Goal: Task Accomplishment & Management: Manage account settings

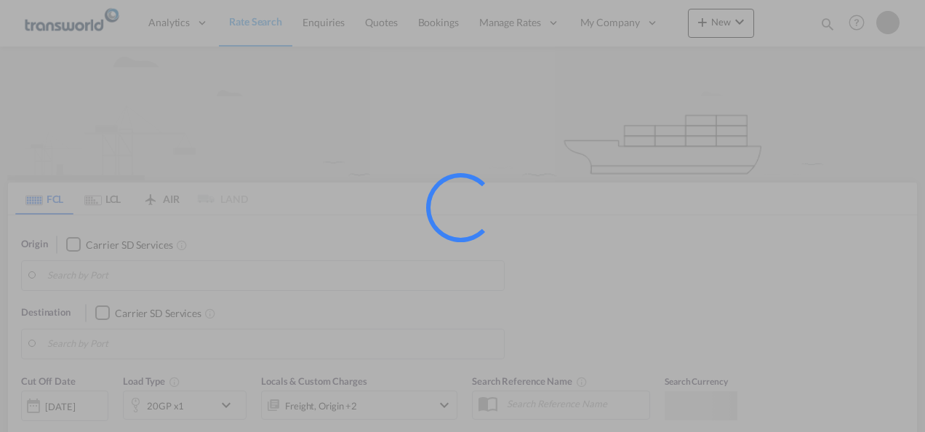
type input "Mundra, INMUN"
type input "[GEOGRAPHIC_DATA], [GEOGRAPHIC_DATA]"
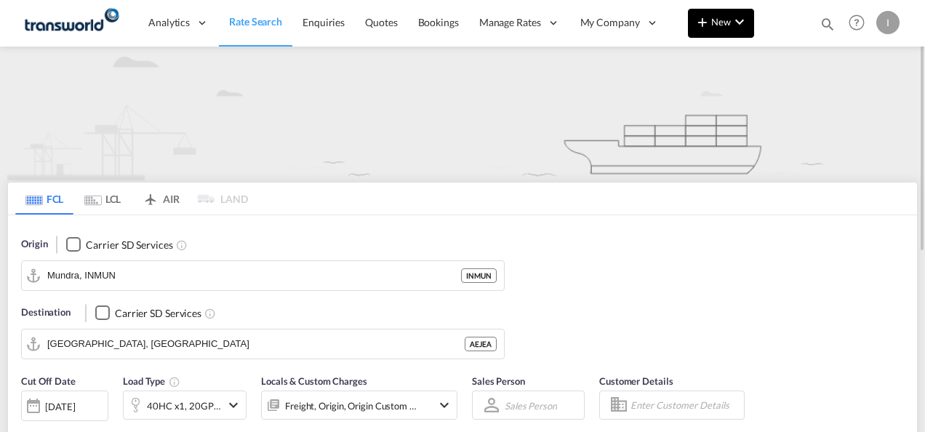
click at [743, 31] on button "New" at bounding box center [721, 23] width 66 height 29
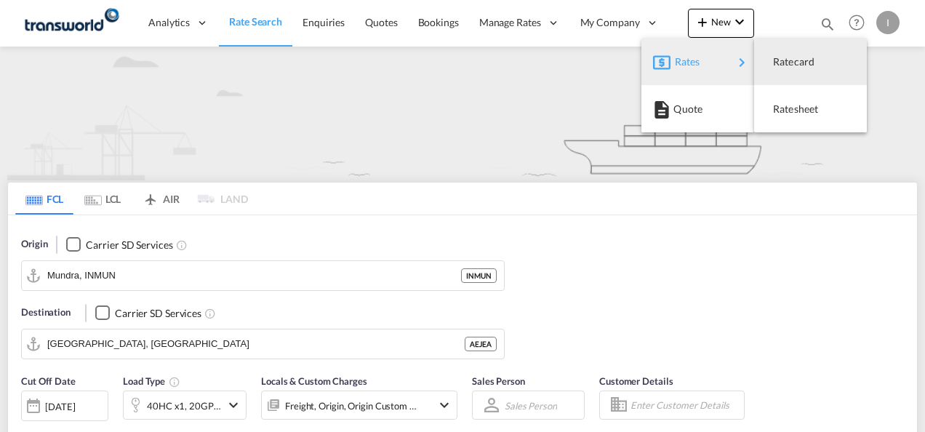
click at [821, 17] on md-backdrop at bounding box center [462, 216] width 925 height 432
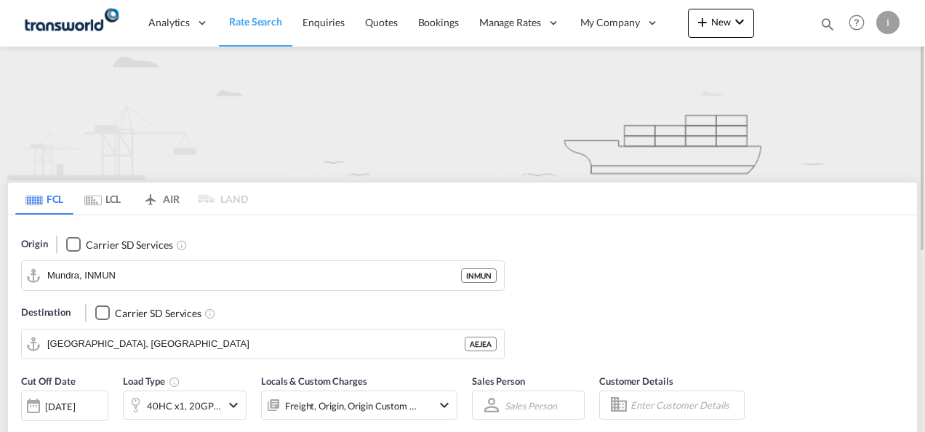
click at [824, 23] on md-icon "icon-magnify" at bounding box center [828, 24] width 16 height 16
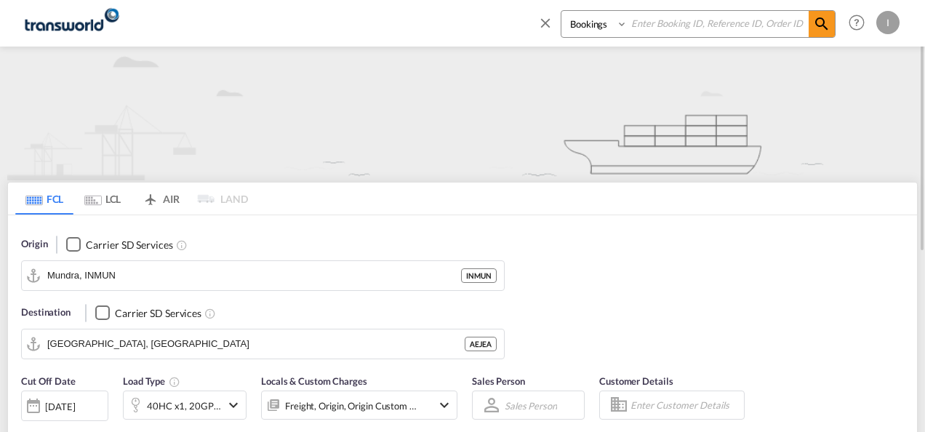
click at [787, 24] on input at bounding box center [718, 23] width 181 height 25
paste input "TXB004869"
click at [810, 31] on div "Bookings Quotes Enquiries TXB004869" at bounding box center [698, 24] width 275 height 28
type input "TXB004869"
click at [831, 32] on md-icon "icon-magnify" at bounding box center [821, 23] width 17 height 17
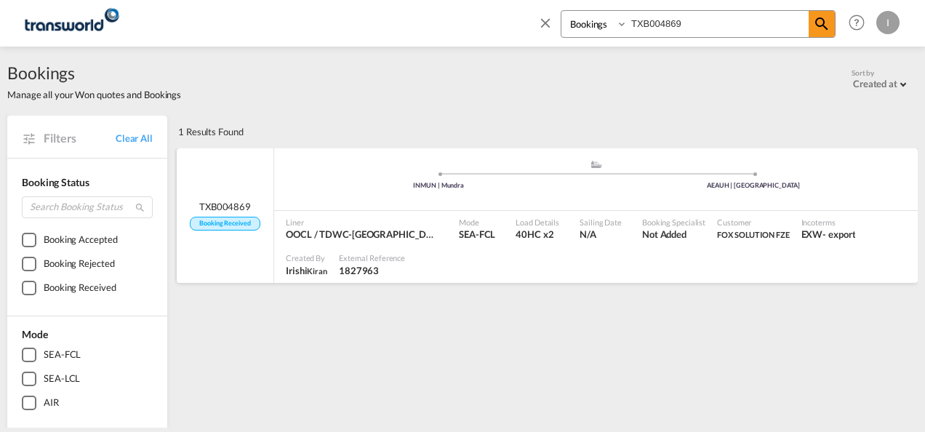
click at [532, 206] on div ".a{fill:#aaa8ad;} .a{fill:#aaa8ad;} INMUN | Mundra [GEOGRAPHIC_DATA] | [GEOGRAP…" at bounding box center [596, 182] width 644 height 47
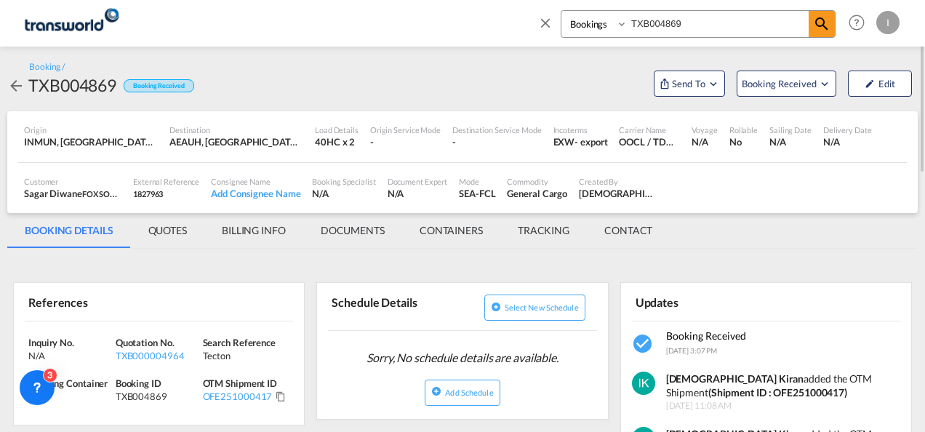
click at [252, 237] on md-tab-item "BILLING INFO" at bounding box center [253, 230] width 99 height 35
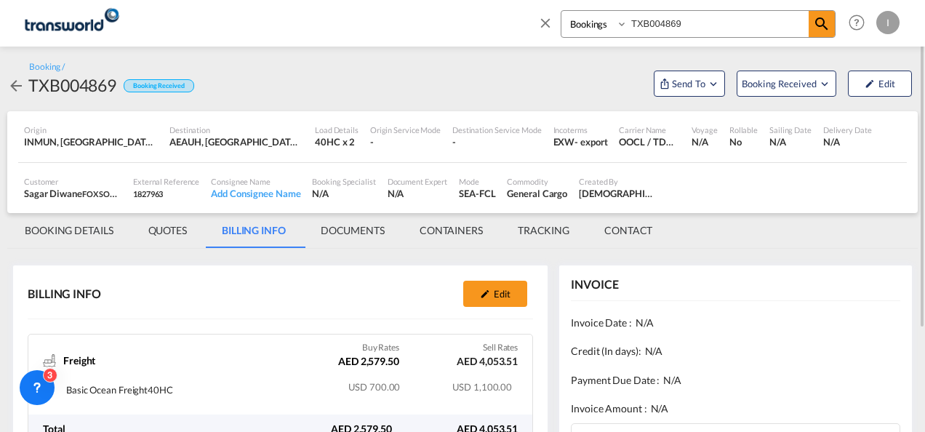
click at [55, 239] on md-tab-item "BOOKING DETAILS" at bounding box center [69, 230] width 124 height 35
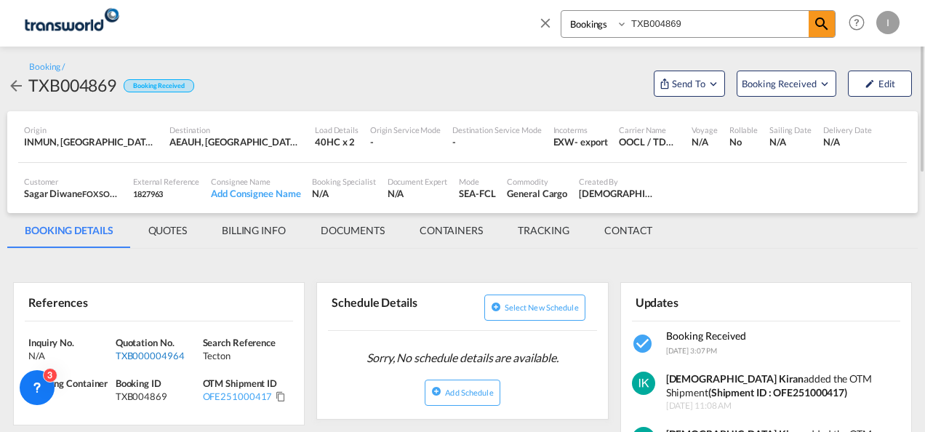
click at [153, 355] on div "TXB000004964" at bounding box center [158, 355] width 84 height 13
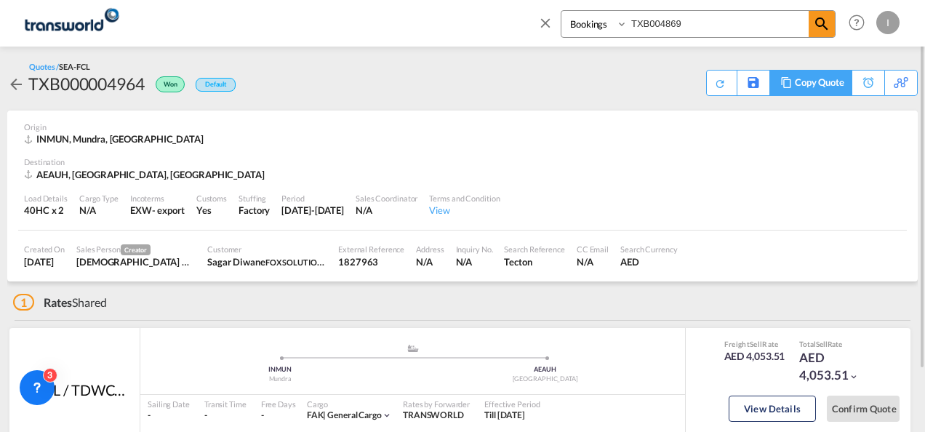
click at [787, 87] on md-icon at bounding box center [786, 82] width 17 height 11
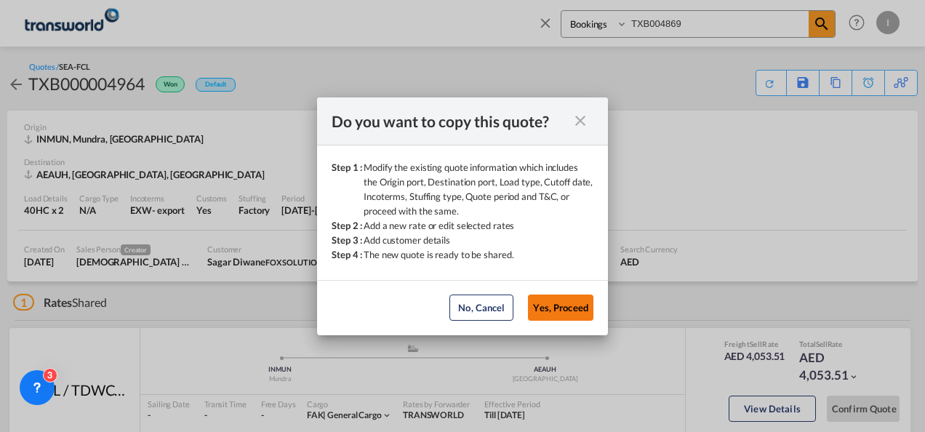
click at [547, 319] on button "Yes, Proceed" at bounding box center [560, 308] width 65 height 26
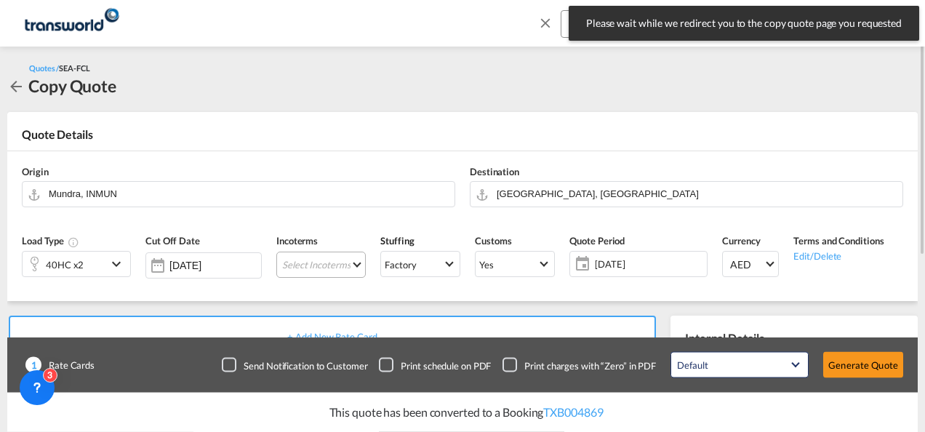
scroll to position [73, 0]
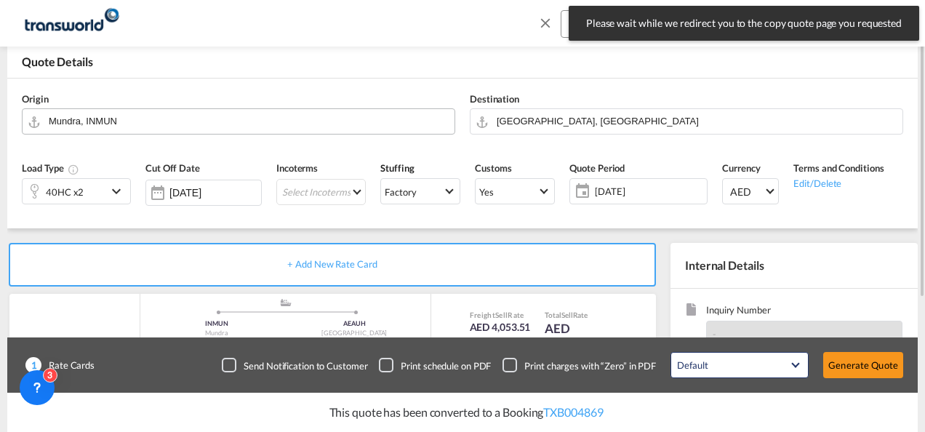
click at [143, 129] on input "Mundra, INMUN" at bounding box center [248, 120] width 399 height 25
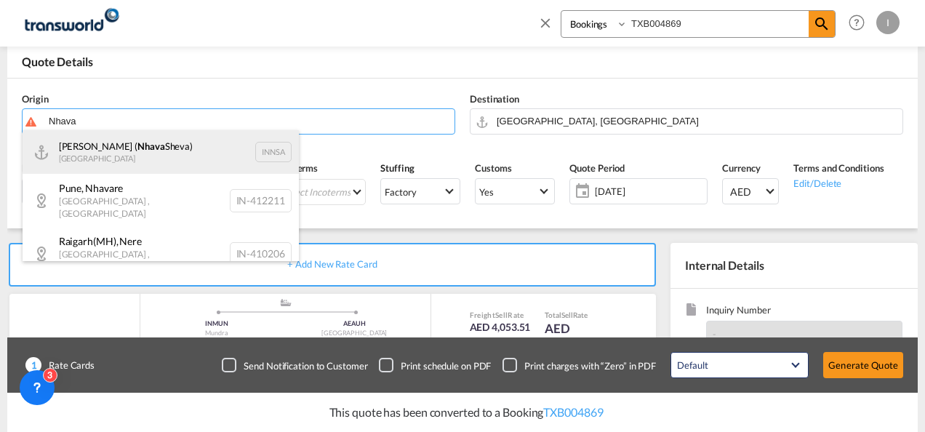
click at [96, 160] on div "[PERSON_NAME] ( [PERSON_NAME]) [GEOGRAPHIC_DATA] INNSA" at bounding box center [161, 152] width 276 height 44
type input "[PERSON_NAME] ([PERSON_NAME]), [GEOGRAPHIC_DATA]"
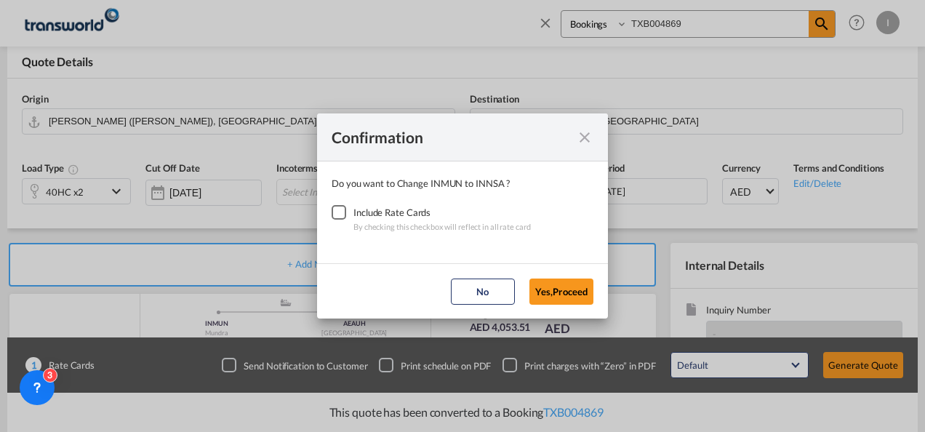
click at [336, 211] on div "Checkbox No Ink" at bounding box center [339, 212] width 15 height 15
click at [567, 289] on button "Yes,Proceed" at bounding box center [562, 292] width 64 height 26
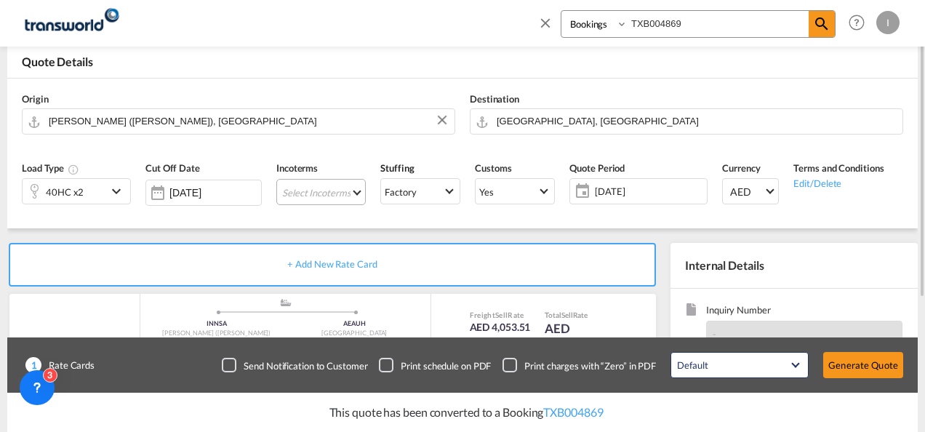
click at [300, 203] on md-select "Select Incoterms FCA - import Free Carrier CIP - export Carriage and Insurance …" at bounding box center [320, 192] width 89 height 26
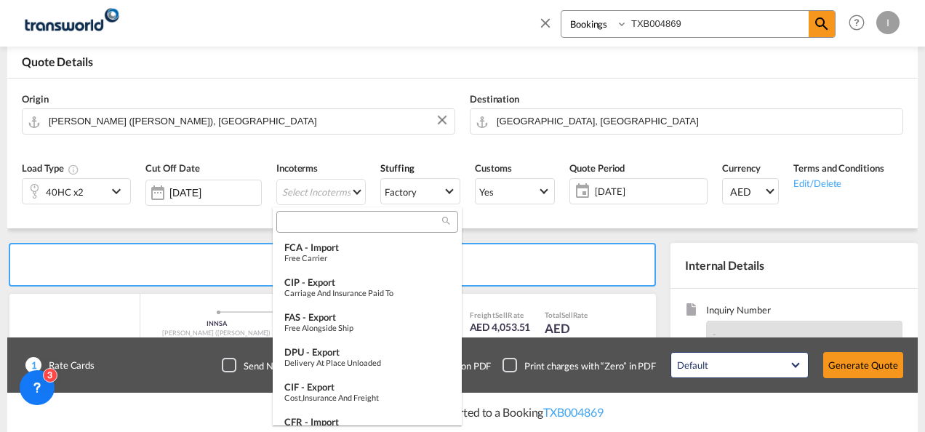
click at [313, 225] on input "search" at bounding box center [361, 221] width 161 height 13
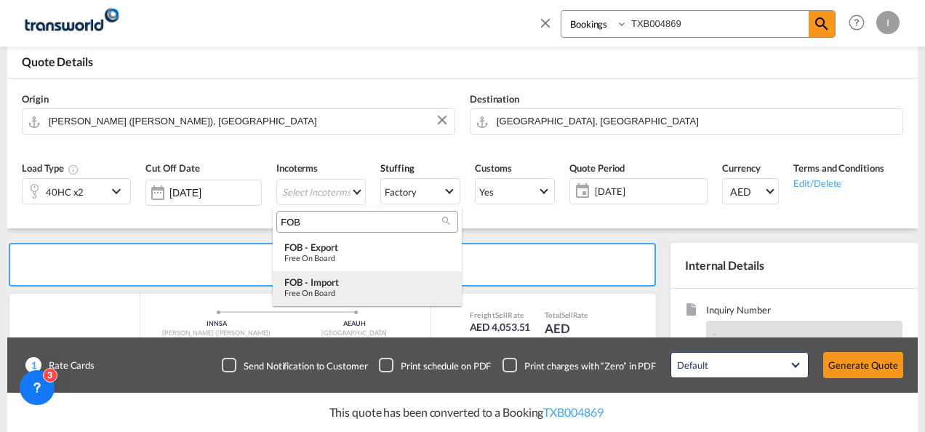
type input "FOB"
click at [324, 277] on div "FOB - import" at bounding box center [367, 282] width 166 height 12
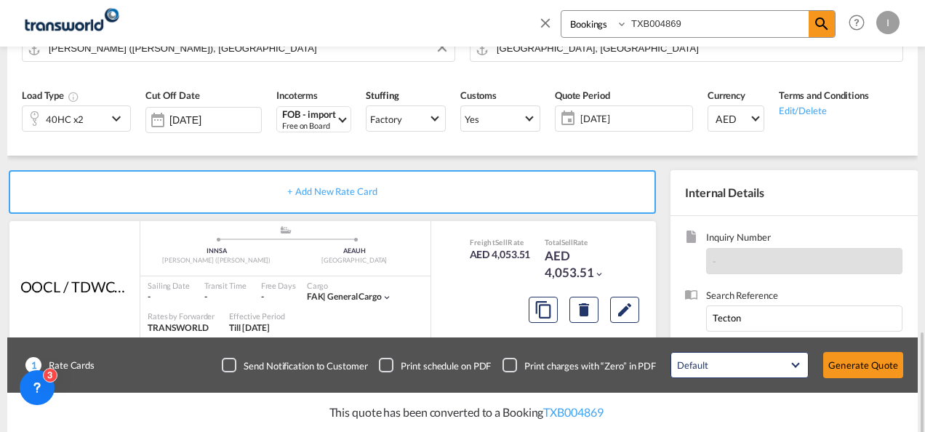
scroll to position [300, 0]
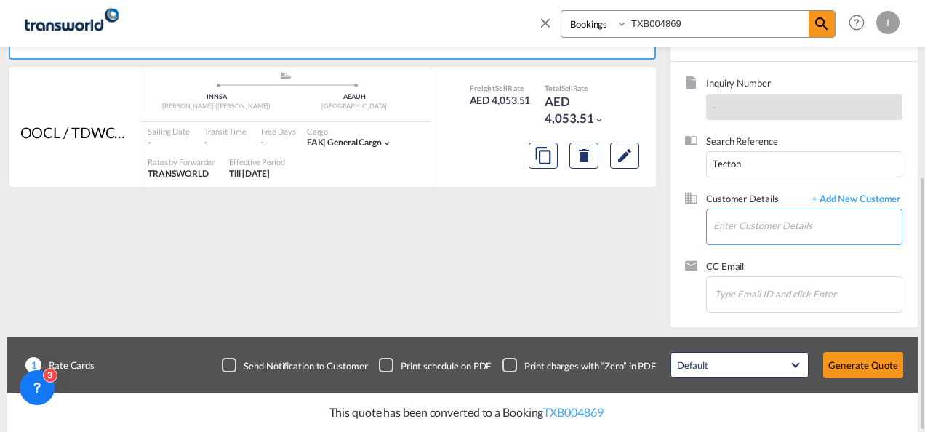
click at [722, 227] on input "Enter Customer Details" at bounding box center [808, 225] width 188 height 33
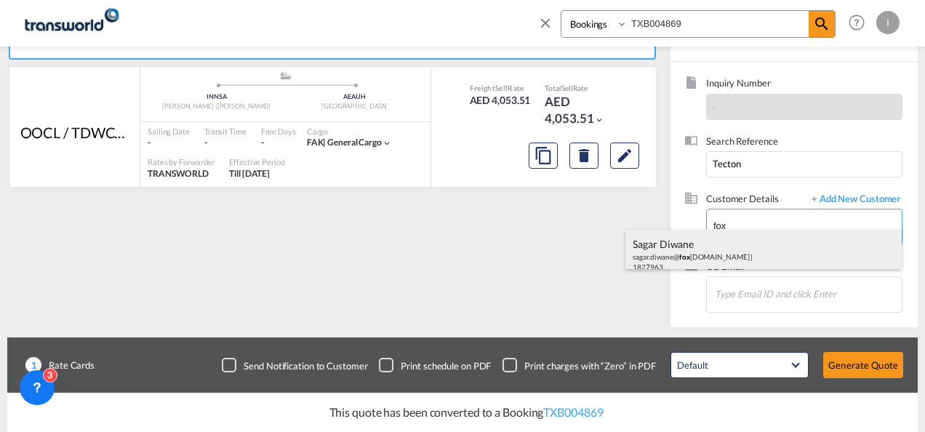
click at [688, 249] on div "Sagar Diwane sagar.diwane@ fox [DOMAIN_NAME] | 1827963" at bounding box center [764, 254] width 276 height 49
type input "FOX SOLUTION FZE, [PERSON_NAME], [EMAIL_ADDRESS][DOMAIN_NAME]"
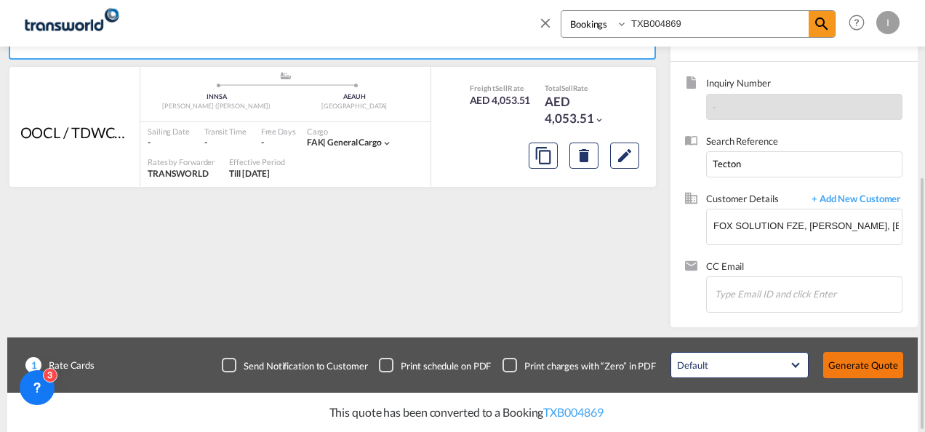
click at [842, 366] on button "Generate Quote" at bounding box center [863, 365] width 80 height 26
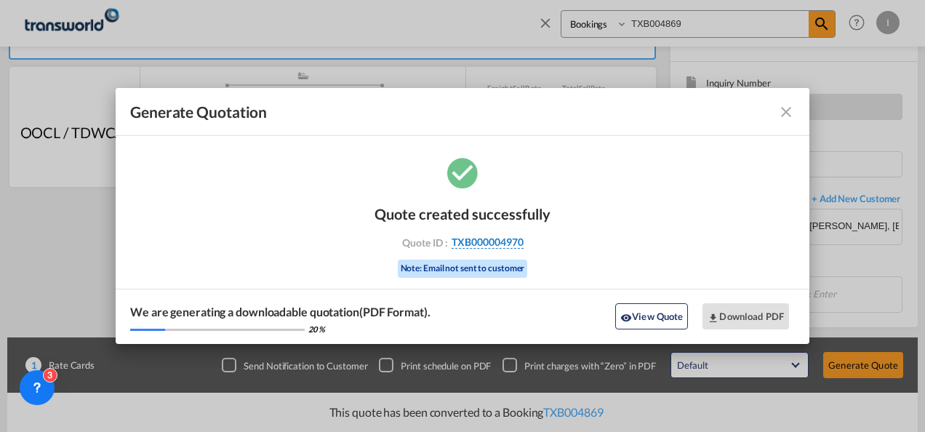
click at [468, 239] on span "TXB000004970" at bounding box center [488, 242] width 72 height 13
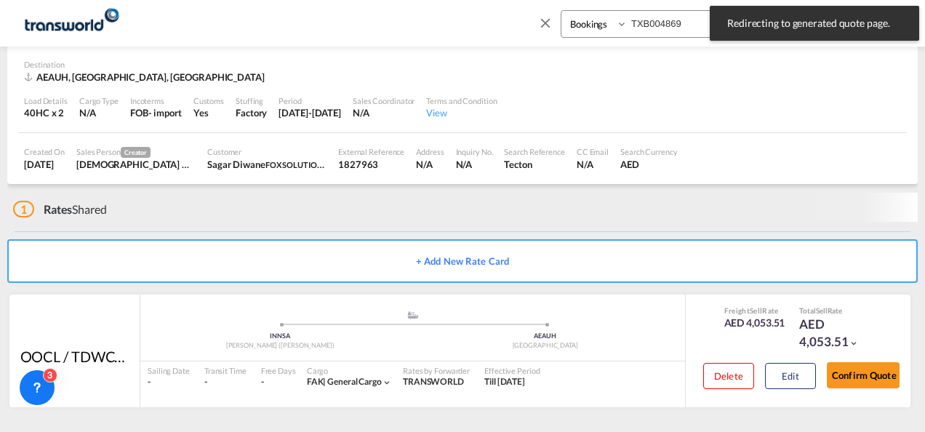
scroll to position [89, 0]
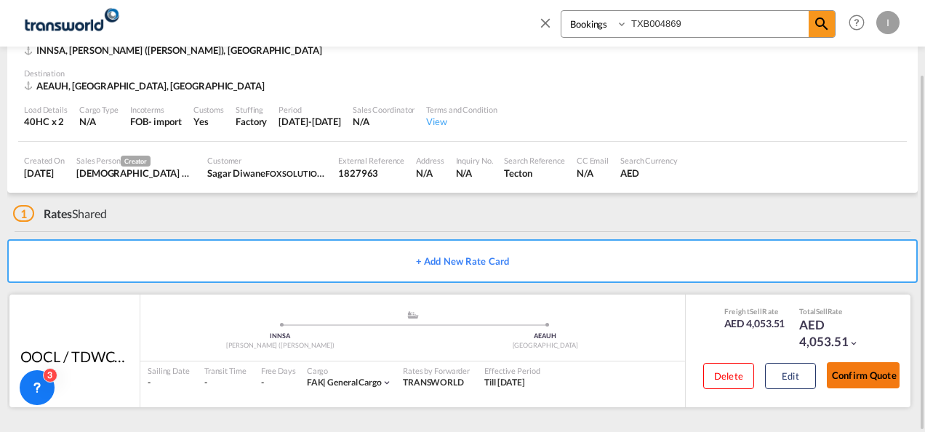
click at [845, 379] on button "Confirm Quote" at bounding box center [863, 375] width 73 height 26
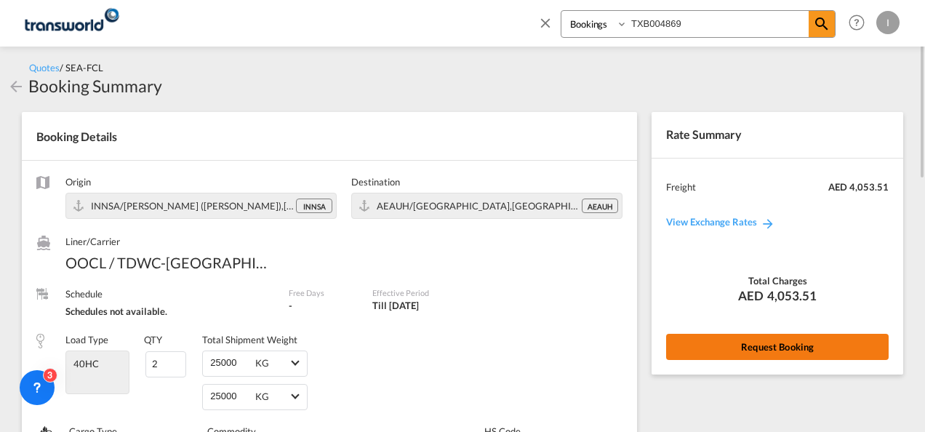
click at [722, 348] on button "Request Booking" at bounding box center [777, 347] width 223 height 26
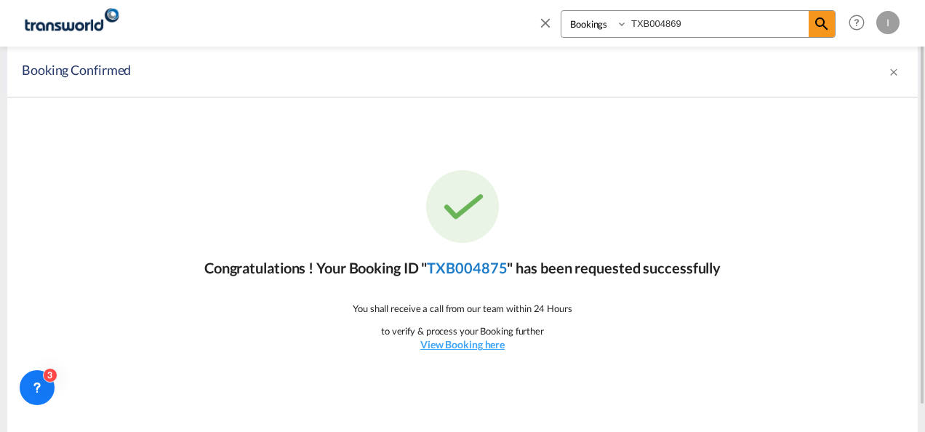
click at [473, 270] on link "TXB004875" at bounding box center [467, 267] width 80 height 17
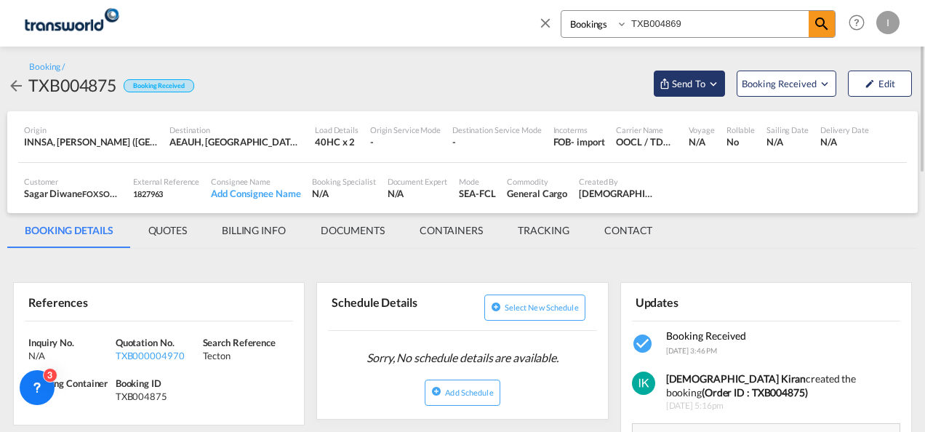
click at [699, 77] on span "Send To" at bounding box center [689, 83] width 36 height 15
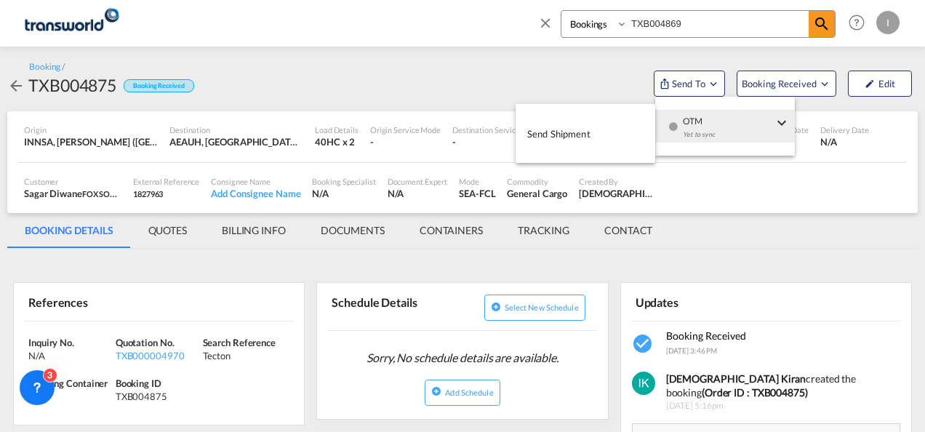
click at [695, 118] on span "OTM" at bounding box center [728, 116] width 90 height 13
click at [556, 137] on span "Send Shipment" at bounding box center [558, 133] width 63 height 23
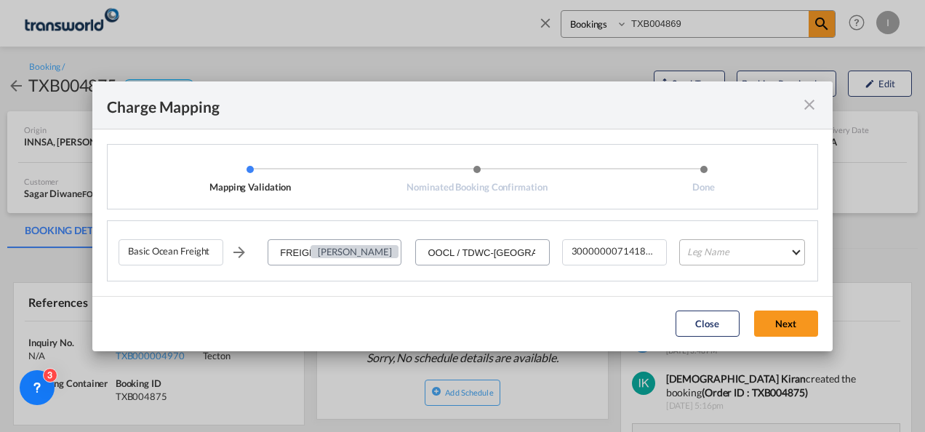
click at [713, 258] on md-select "Leg Name HANDLING ORIGIN VESSEL HANDLING DESTINATION OTHERS TL PICK UP CUSTOMS …" at bounding box center [742, 252] width 126 height 26
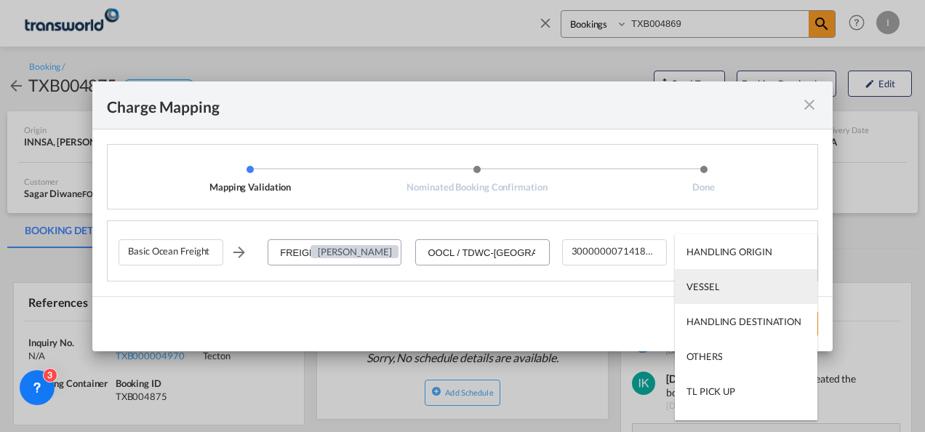
click at [701, 295] on md-option "VESSEL" at bounding box center [746, 286] width 143 height 35
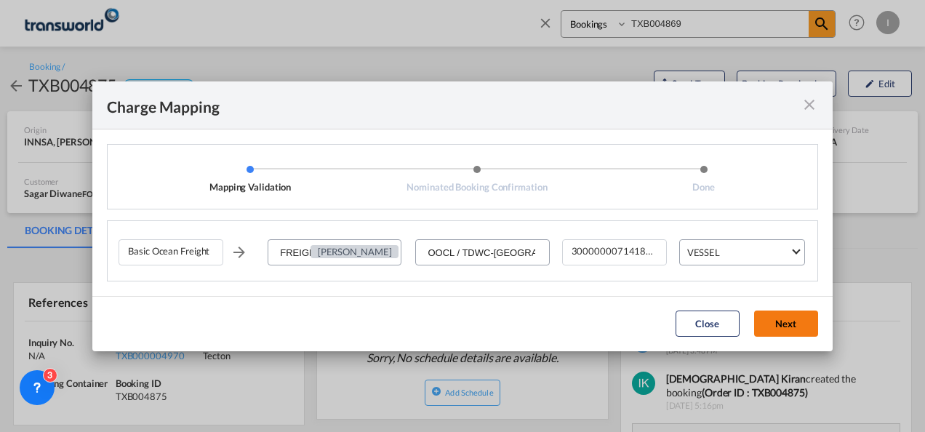
click at [780, 320] on button "Next" at bounding box center [786, 324] width 64 height 26
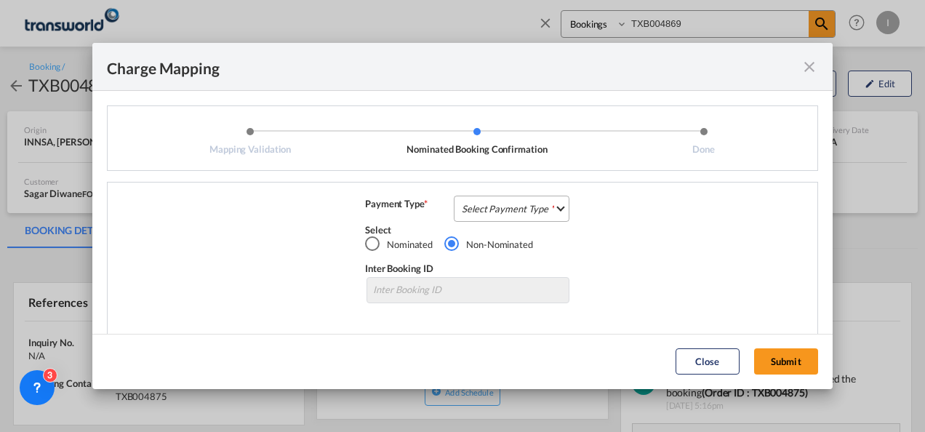
click at [487, 199] on md-select "Select Payment Type COLLECT PREPAID" at bounding box center [512, 209] width 116 height 26
click at [0, 0] on md-option "COLLECT" at bounding box center [0, 0] width 0 height 0
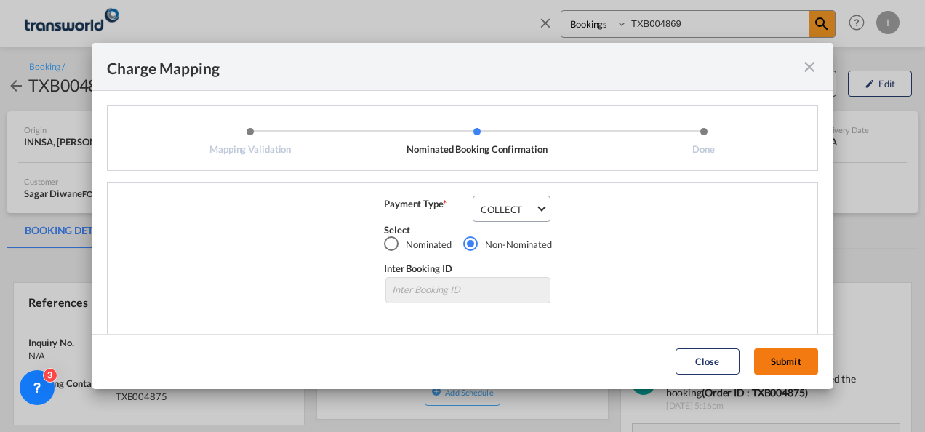
click at [783, 359] on button "Submit" at bounding box center [786, 361] width 64 height 26
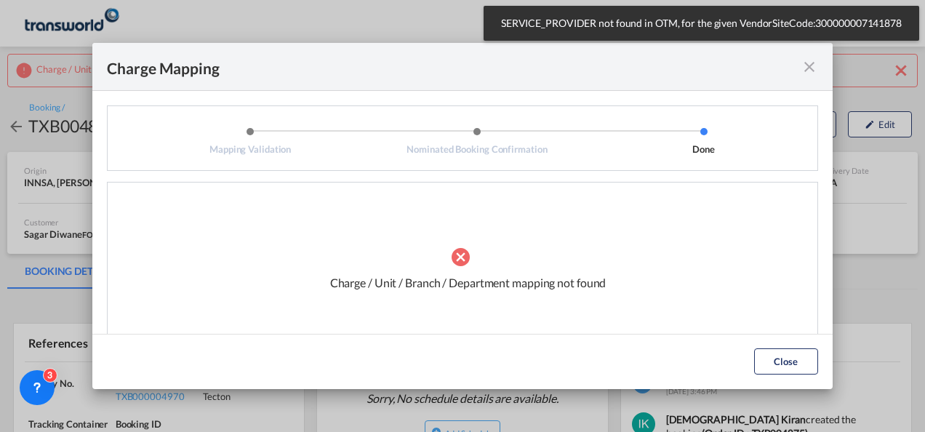
click at [802, 67] on md-icon "icon-close fg-AAA8AD cursor" at bounding box center [809, 66] width 17 height 17
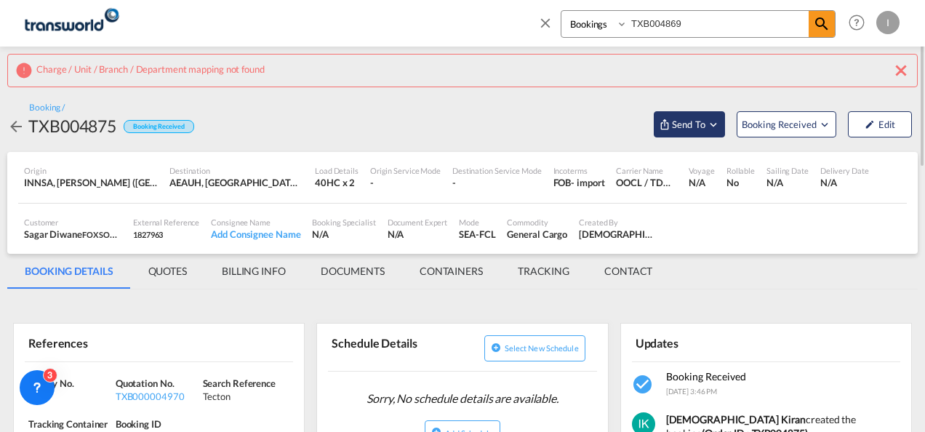
click at [687, 129] on span "Send To" at bounding box center [689, 124] width 36 height 15
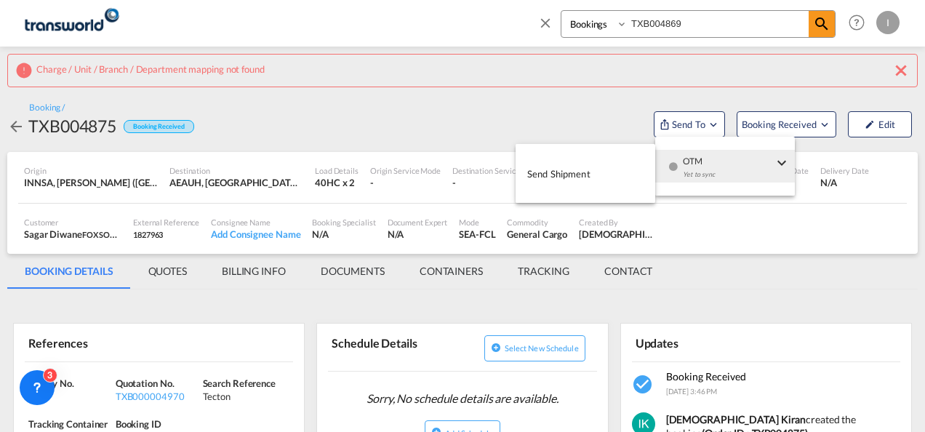
click at [687, 171] on div "Yet to sync" at bounding box center [728, 178] width 90 height 31
click at [489, 175] on md-backdrop at bounding box center [462, 216] width 925 height 432
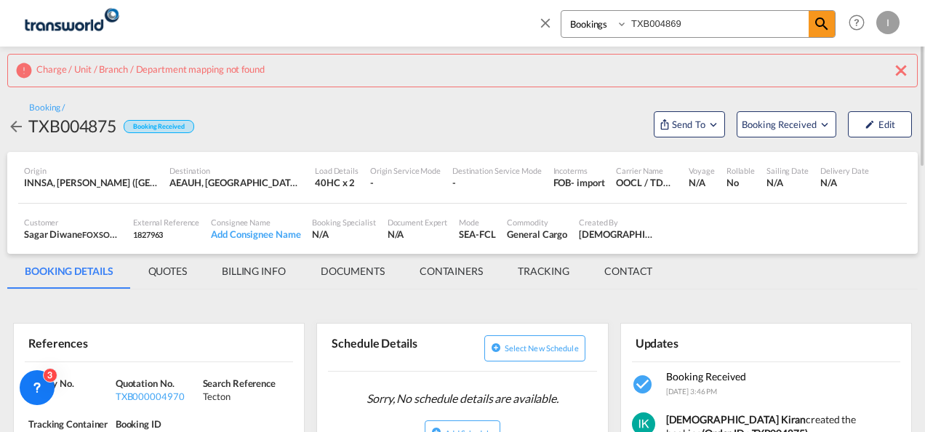
click at [535, 175] on div "Destination Service Mode" at bounding box center [496, 170] width 89 height 11
click at [690, 127] on span "Send To" at bounding box center [689, 124] width 36 height 15
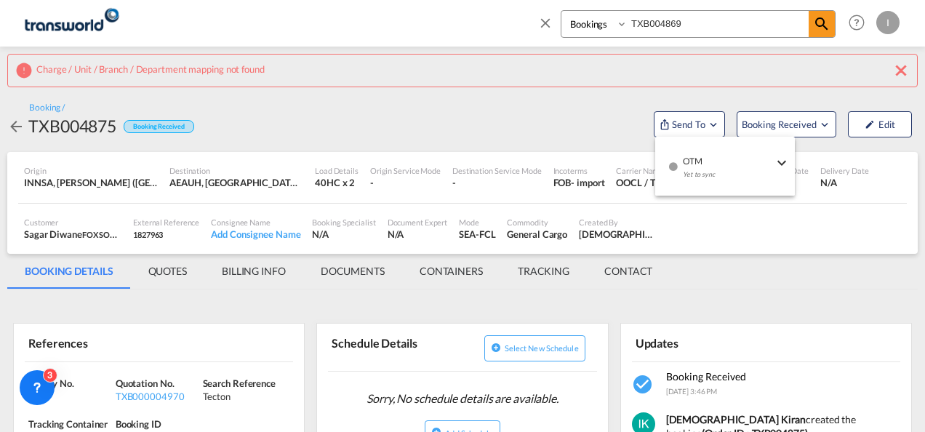
click at [690, 163] on div "Yet to sync" at bounding box center [728, 178] width 90 height 31
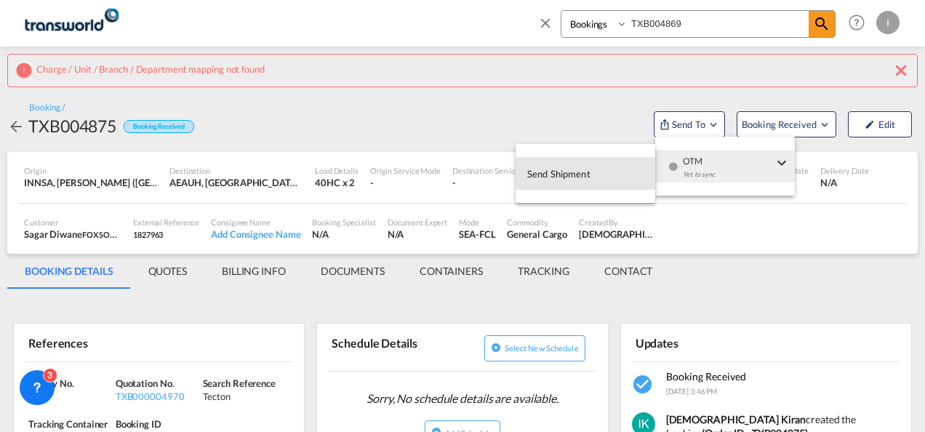
click at [568, 168] on span "Send Shipment" at bounding box center [558, 173] width 63 height 23
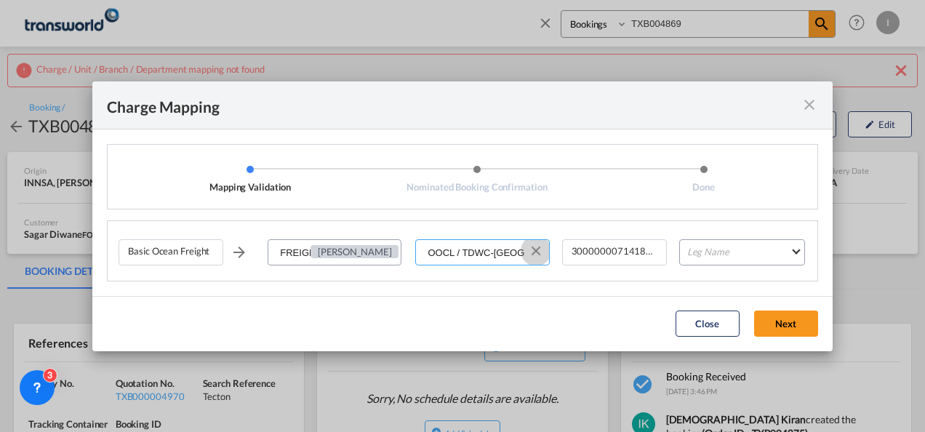
click at [537, 252] on md-icon "Clear Input" at bounding box center [536, 251] width 16 height 16
click at [517, 252] on input "Select Service Provider" at bounding box center [483, 253] width 132 height 26
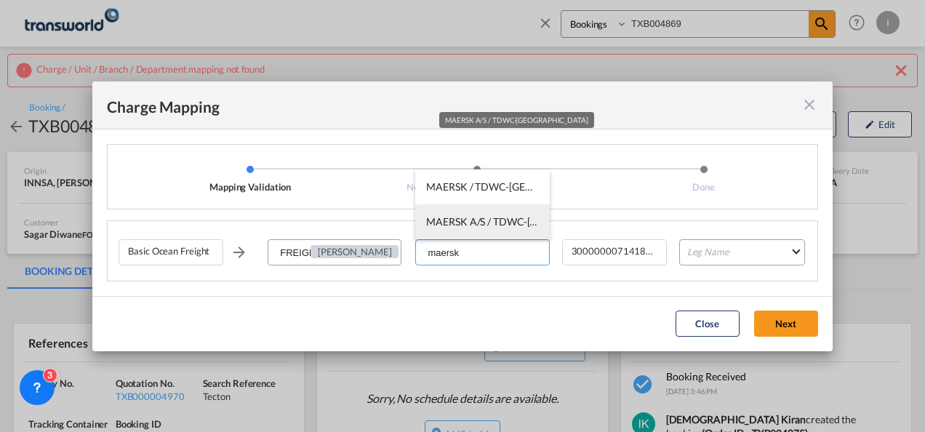
click at [461, 221] on span "MAERSK A/S / TDWC-[GEOGRAPHIC_DATA]" at bounding box center [528, 221] width 204 height 12
type input "MAERSK A/S / TDWC-[GEOGRAPHIC_DATA]"
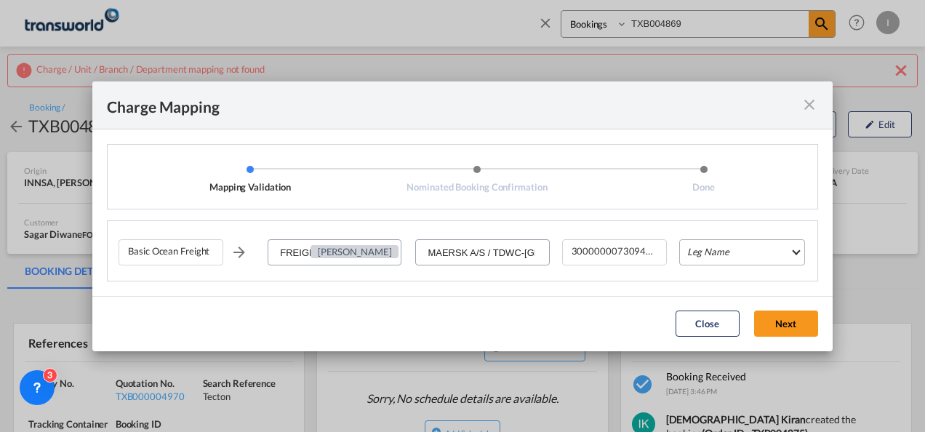
click at [722, 255] on md-select "Leg Name HANDLING ORIGIN VESSEL HANDLING DESTINATION OTHERS TL PICK UP CUSTOMS …" at bounding box center [742, 252] width 126 height 26
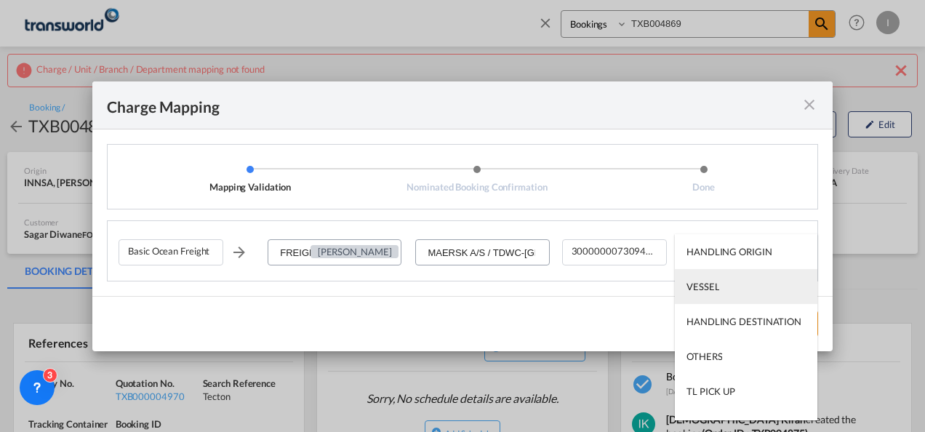
click at [711, 286] on div "VESSEL" at bounding box center [703, 286] width 33 height 13
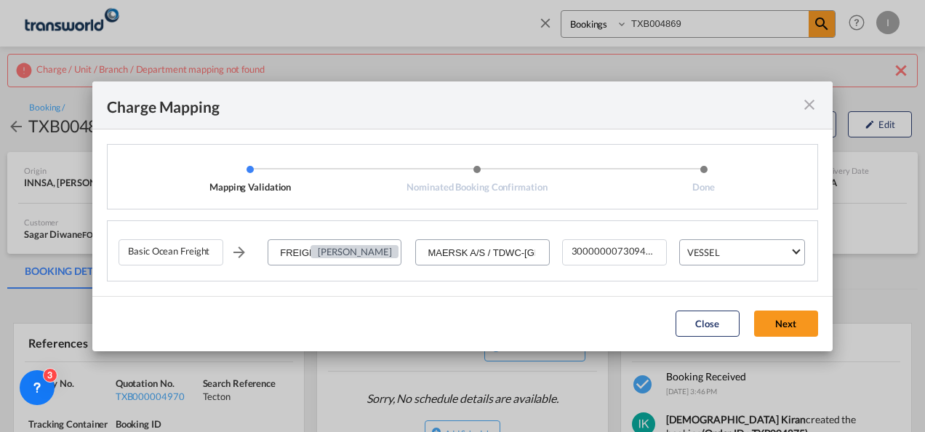
click at [777, 334] on button "Next" at bounding box center [786, 324] width 64 height 26
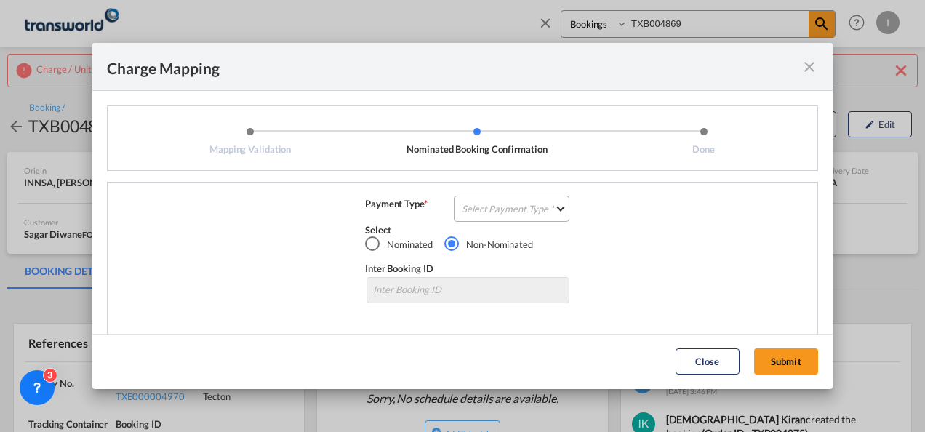
click at [482, 211] on md-select "Select Payment Type COLLECT PREPAID" at bounding box center [512, 209] width 116 height 26
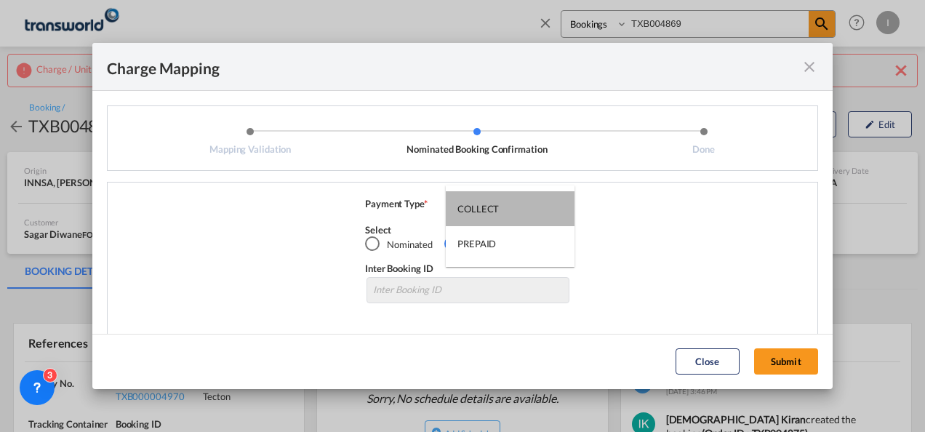
click at [482, 211] on div "COLLECT" at bounding box center [478, 208] width 41 height 13
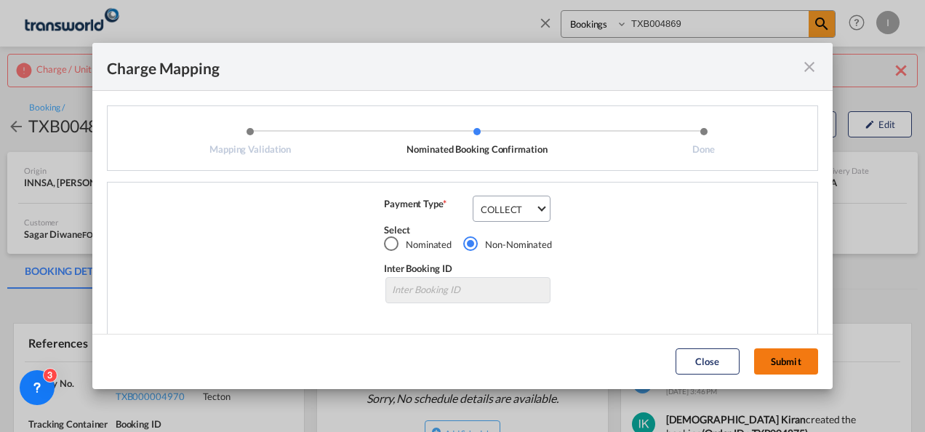
click at [775, 365] on button "Submit" at bounding box center [786, 361] width 64 height 26
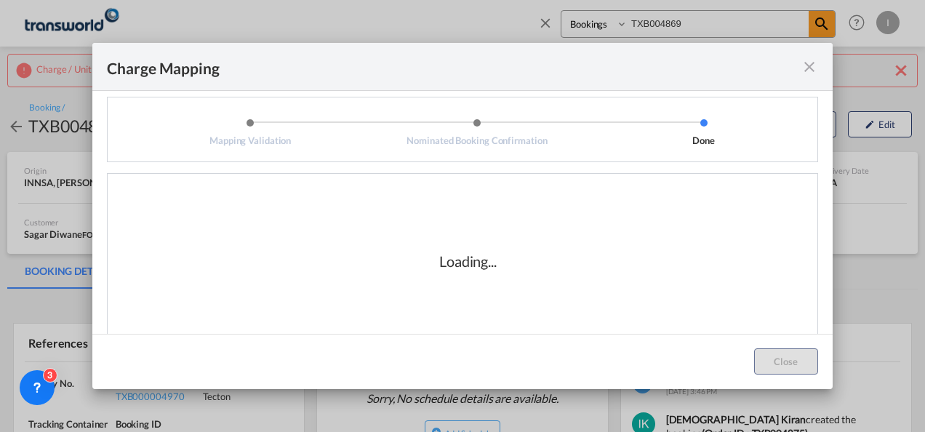
scroll to position [24, 0]
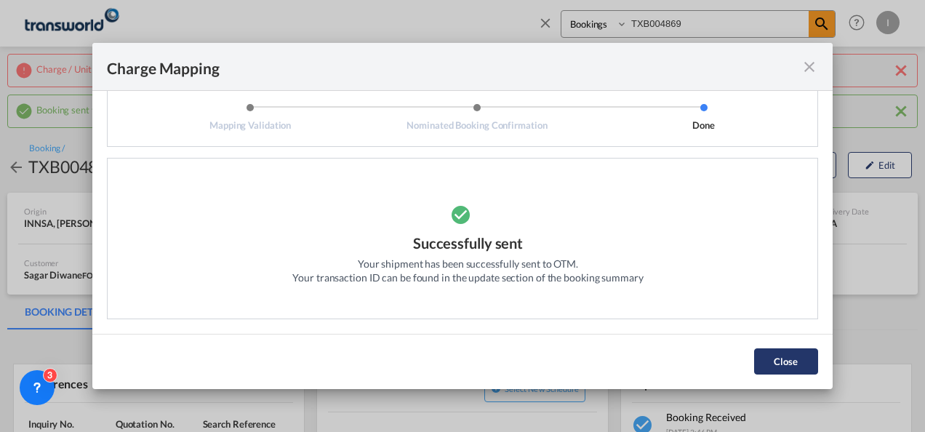
click at [786, 361] on button "Close" at bounding box center [786, 361] width 64 height 26
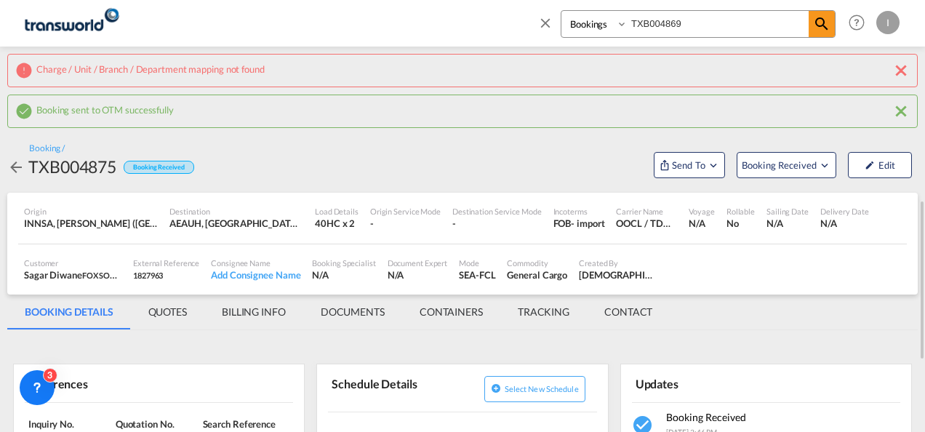
scroll to position [145, 0]
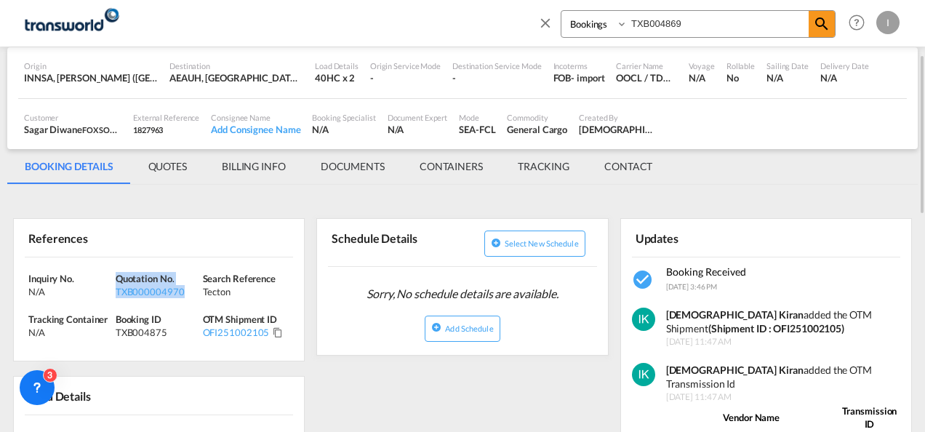
drag, startPoint x: 185, startPoint y: 284, endPoint x: 113, endPoint y: 295, distance: 72.1
click at [113, 295] on div "Inquiry No. N/A Quotation No. TXB000004970 Search Reference Tecton Tracking Con…" at bounding box center [159, 309] width 290 height 104
click at [113, 295] on div "Inquiry No. N/A" at bounding box center [71, 285] width 87 height 26
click at [186, 237] on div "References" at bounding box center [159, 238] width 268 height 38
drag, startPoint x: 191, startPoint y: 292, endPoint x: 113, endPoint y: 294, distance: 77.9
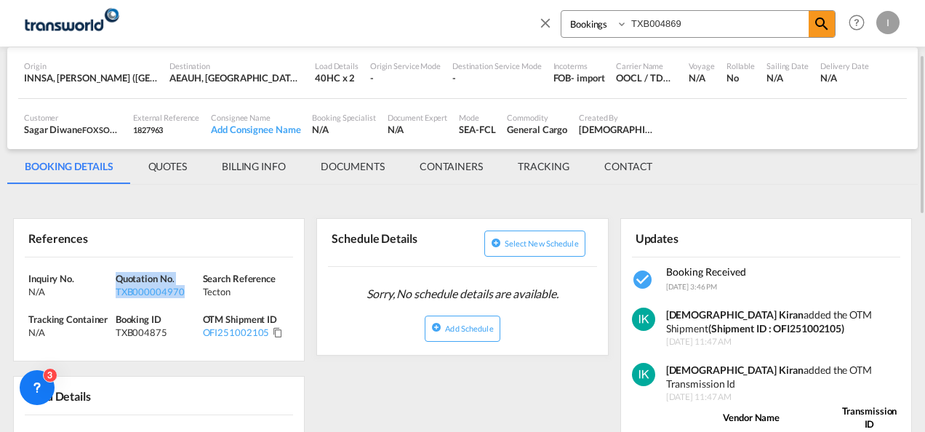
click at [113, 294] on div "Inquiry No. N/A Quotation No. TXB000004970 Search Reference Tecton Tracking Con…" at bounding box center [159, 309] width 290 height 104
copy div "Quotation No. TXB000004970"
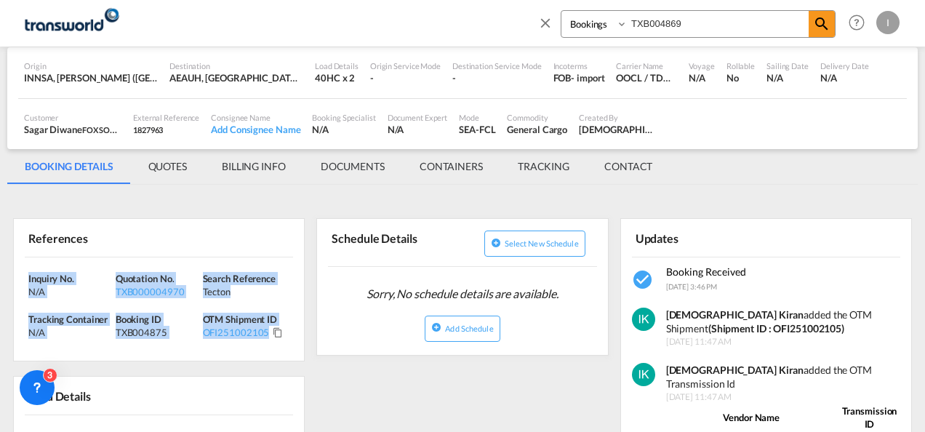
drag, startPoint x: 265, startPoint y: 335, endPoint x: -3, endPoint y: 264, distance: 277.7
click at [0, 264] on html "Analytics Reports Dashboard Rate Search Enquiries Quotes" at bounding box center [462, 216] width 925 height 432
copy div "Inquiry No. N/A Quotation No. TXB000004970 Search Reference Tecton Tracking Con…"
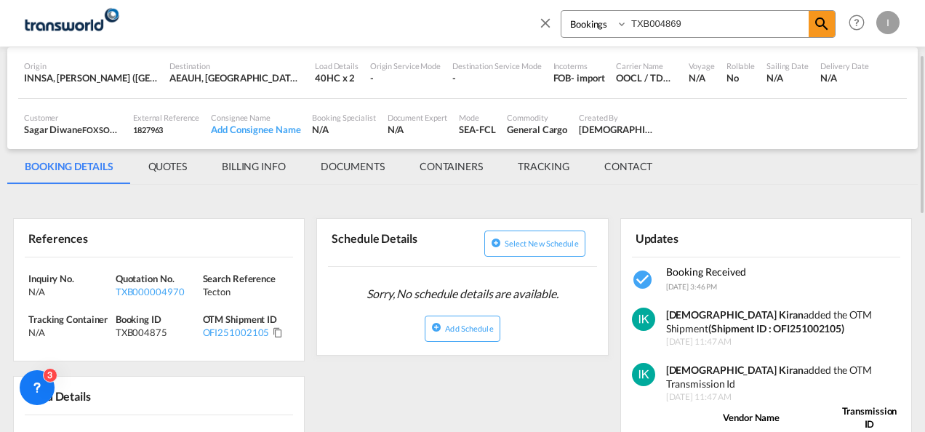
drag, startPoint x: 839, startPoint y: 225, endPoint x: 817, endPoint y: 222, distance: 22.8
click at [842, 223] on div "Updates" at bounding box center [766, 238] width 268 height 38
click at [157, 295] on div "TXB000004970" at bounding box center [158, 291] width 84 height 13
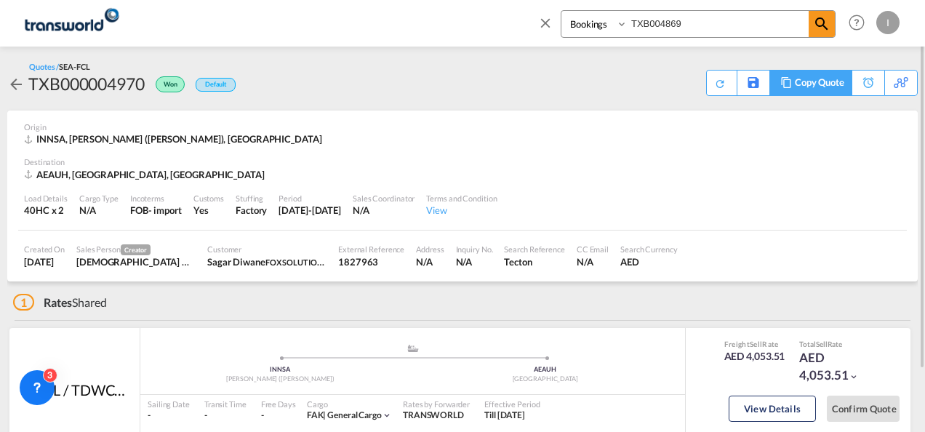
click at [834, 87] on div "Copy Quote" at bounding box center [819, 83] width 49 height 25
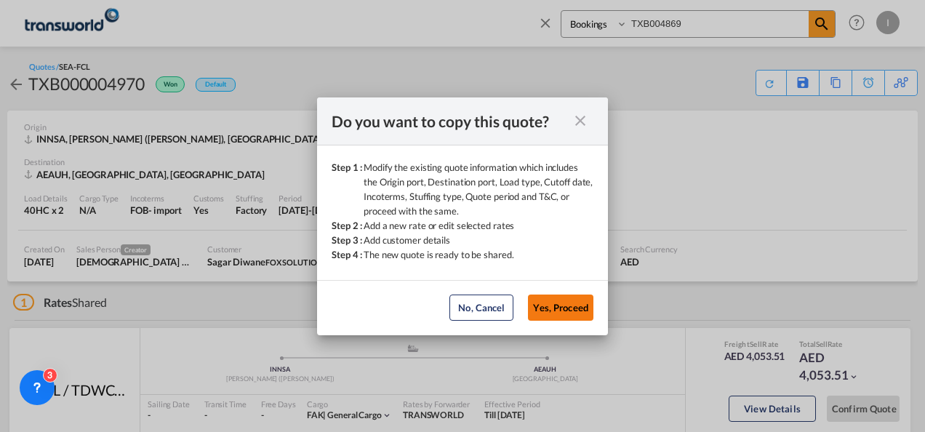
click at [551, 311] on button "Yes, Proceed" at bounding box center [560, 308] width 65 height 26
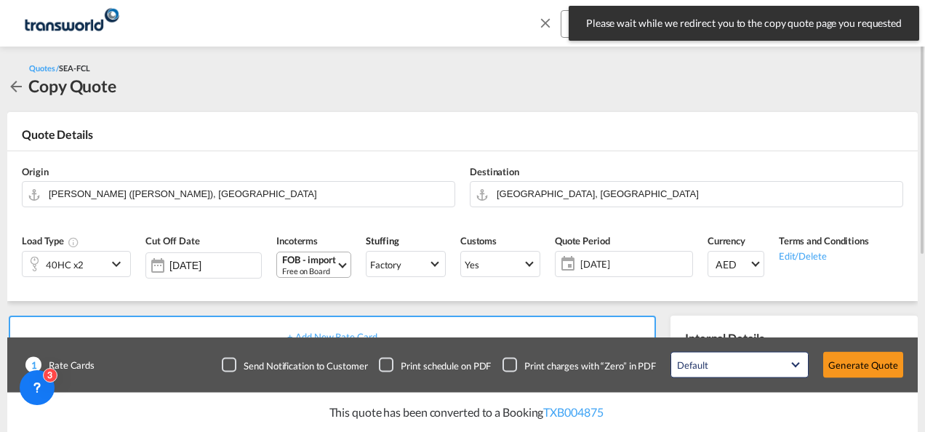
click at [319, 267] on div "Free on Board" at bounding box center [309, 270] width 54 height 11
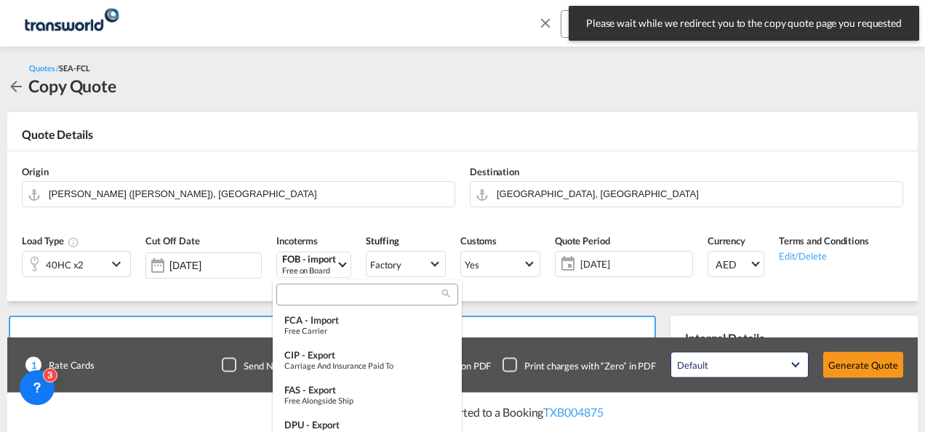
scroll to position [391, 0]
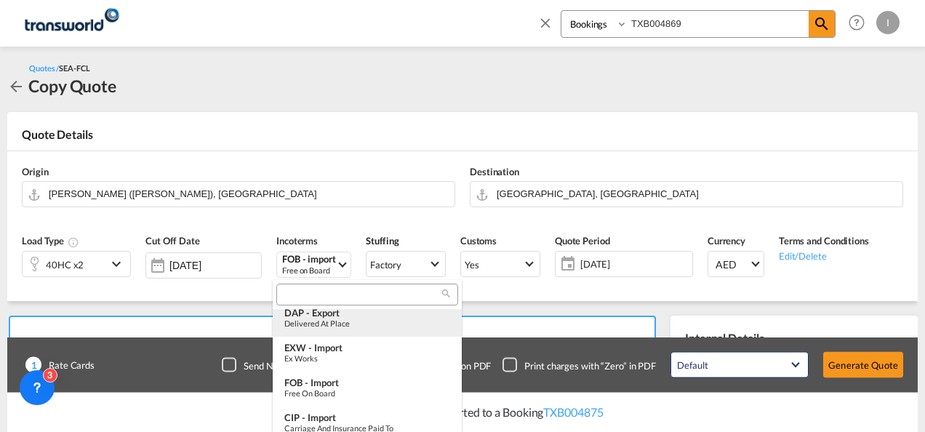
click at [304, 313] on div "DAP - export" at bounding box center [367, 313] width 166 height 12
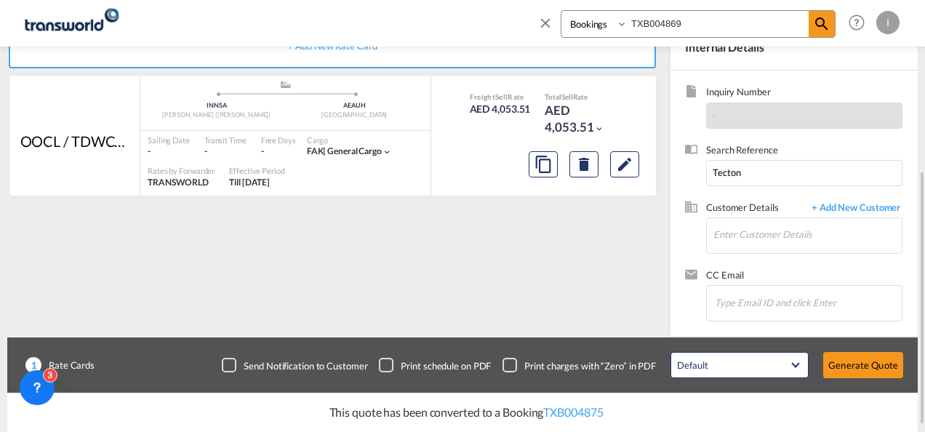
scroll to position [0, 0]
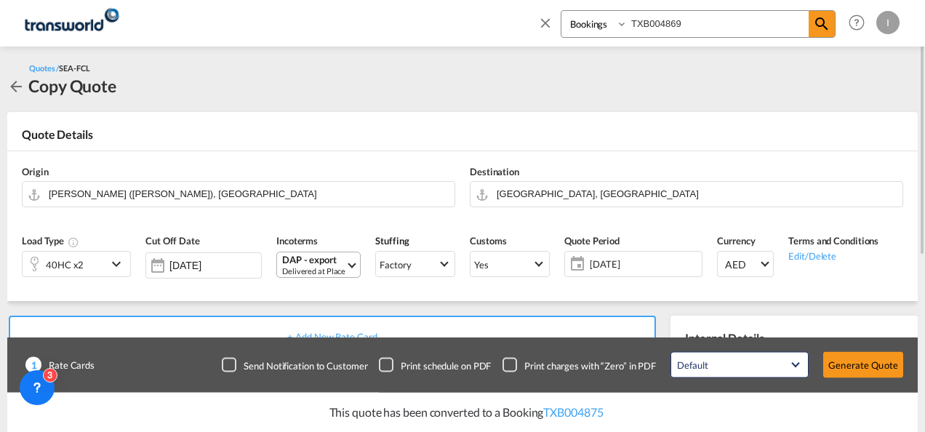
click at [337, 271] on div "Delivered at Place" at bounding box center [313, 270] width 63 height 11
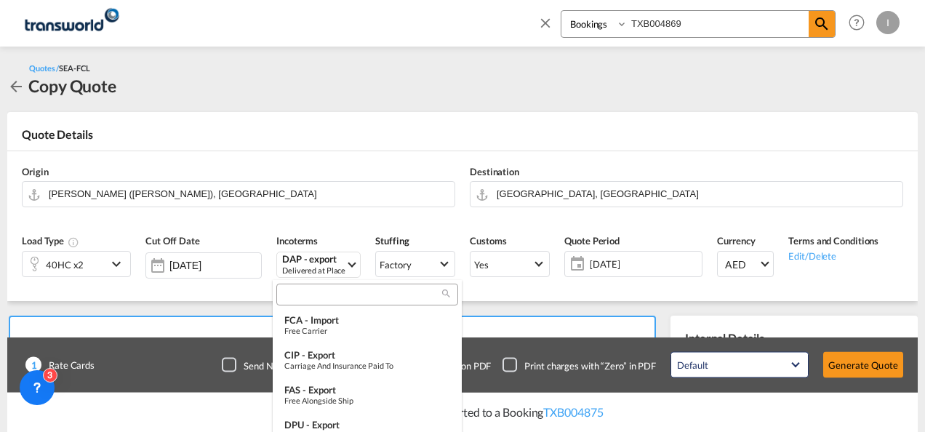
scroll to position [321, 0]
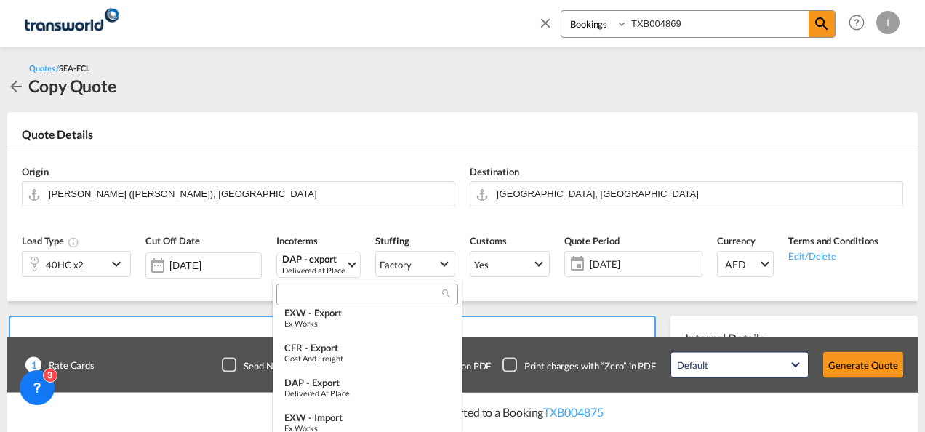
click at [316, 297] on input "search" at bounding box center [361, 295] width 161 height 13
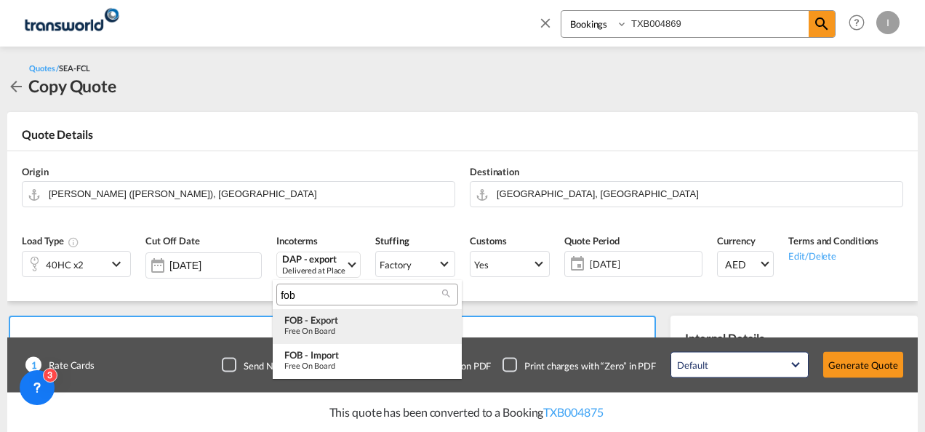
type input "fob"
click at [319, 337] on md-option "FOB - export Free on Board" at bounding box center [367, 326] width 189 height 35
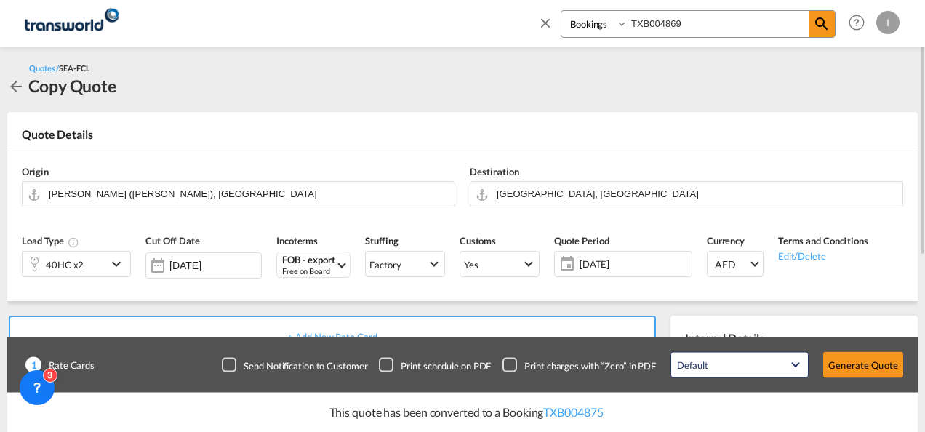
scroll to position [291, 0]
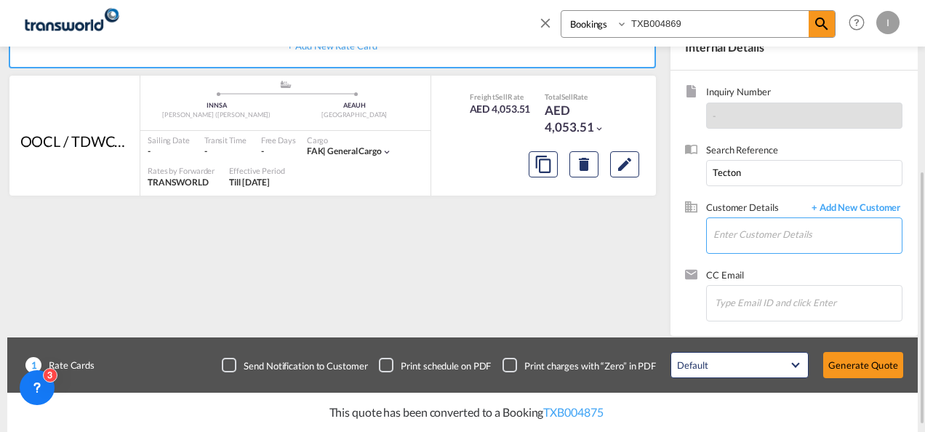
click at [762, 228] on input "Enter Customer Details" at bounding box center [808, 234] width 188 height 33
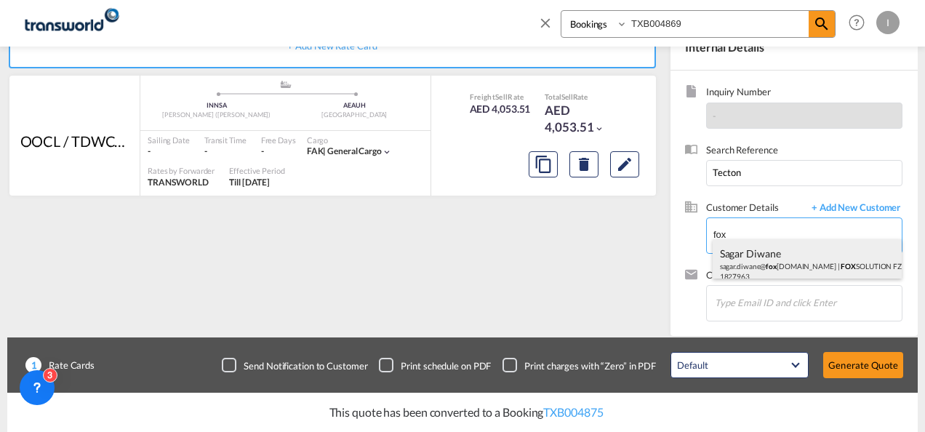
click at [752, 260] on div "Sagar Diwane sagar.diwane@ fox [DOMAIN_NAME] | FOX SOLUTION FZE | 1827963" at bounding box center [808, 263] width 190 height 49
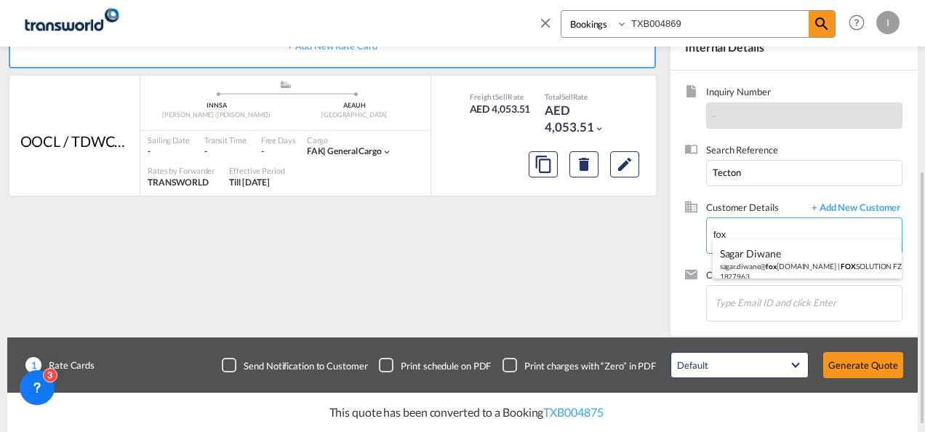
type input "FOX SOLUTION FZE, [PERSON_NAME], [EMAIL_ADDRESS][DOMAIN_NAME]"
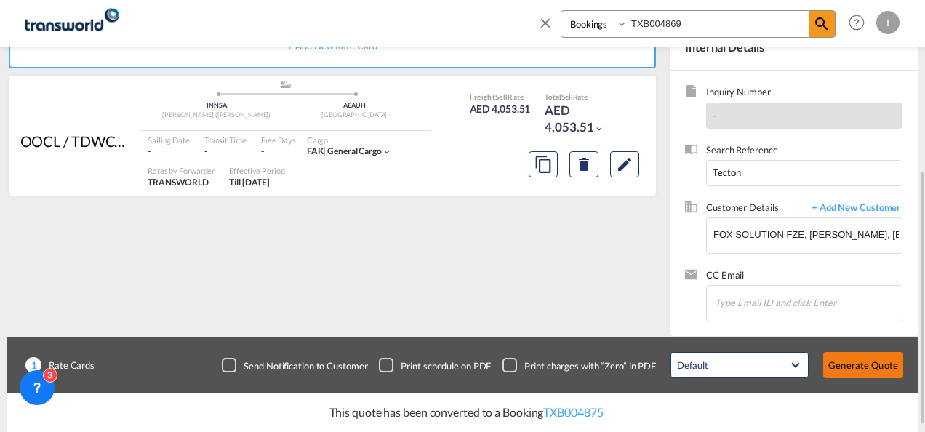
click at [855, 362] on button "Generate Quote" at bounding box center [863, 365] width 80 height 26
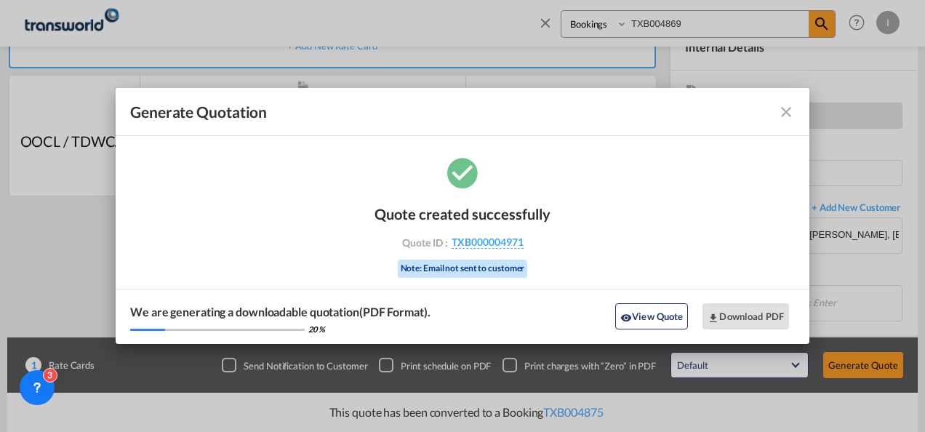
click at [513, 242] on span "TXB000004971" at bounding box center [488, 242] width 72 height 13
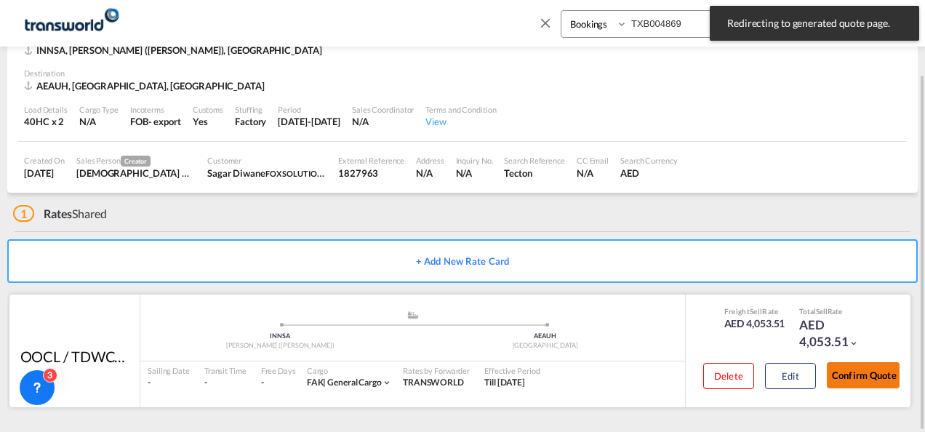
click at [848, 369] on button "Confirm Quote" at bounding box center [863, 375] width 73 height 26
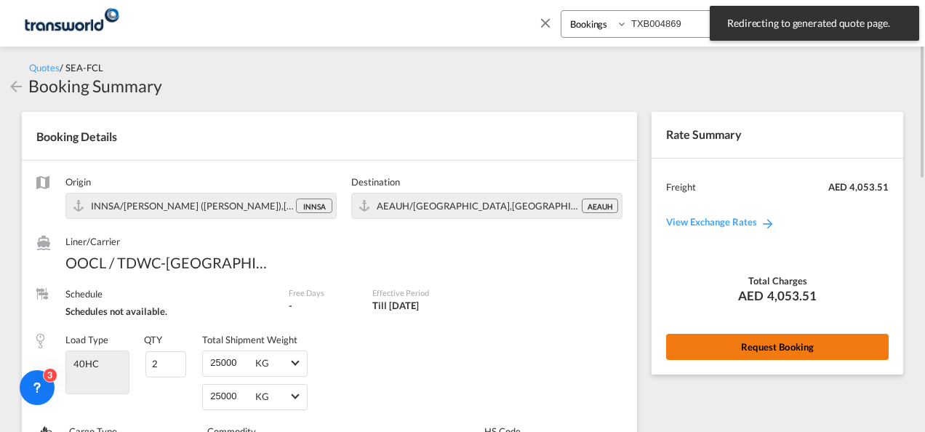
click at [719, 351] on button "Request Booking" at bounding box center [777, 347] width 223 height 26
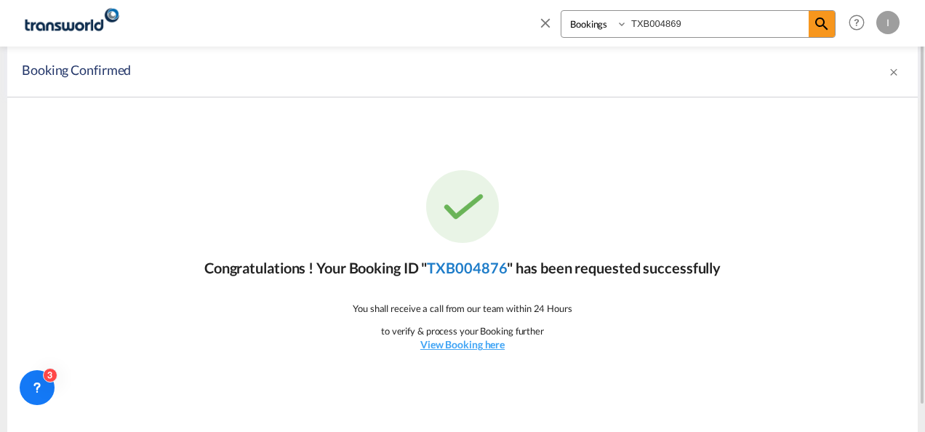
click at [471, 269] on link "TXB004876" at bounding box center [467, 267] width 80 height 17
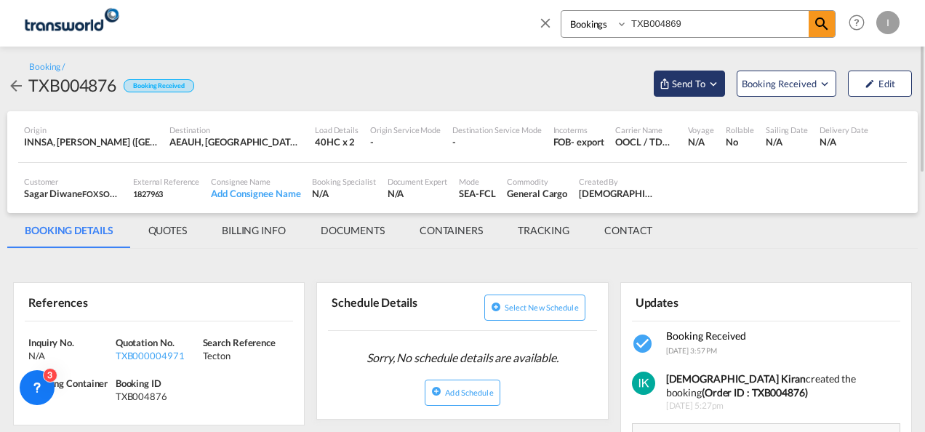
click at [687, 85] on span "Send To" at bounding box center [689, 83] width 36 height 15
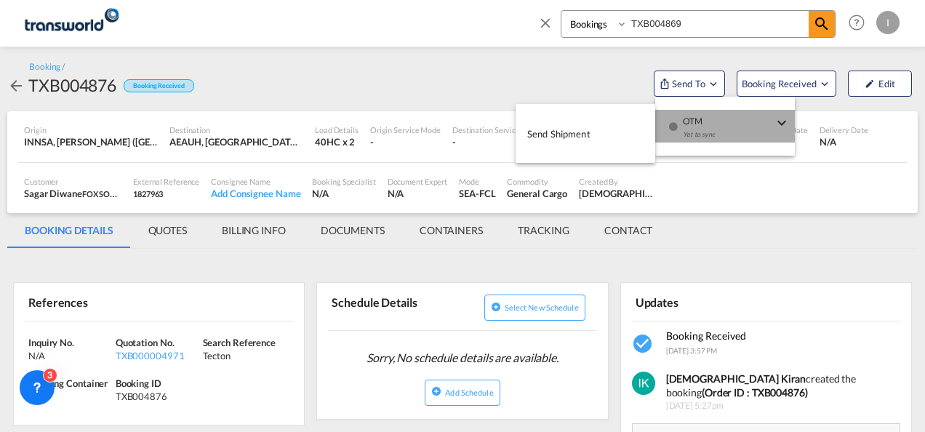
click at [688, 123] on div "Yet to sync" at bounding box center [728, 138] width 90 height 31
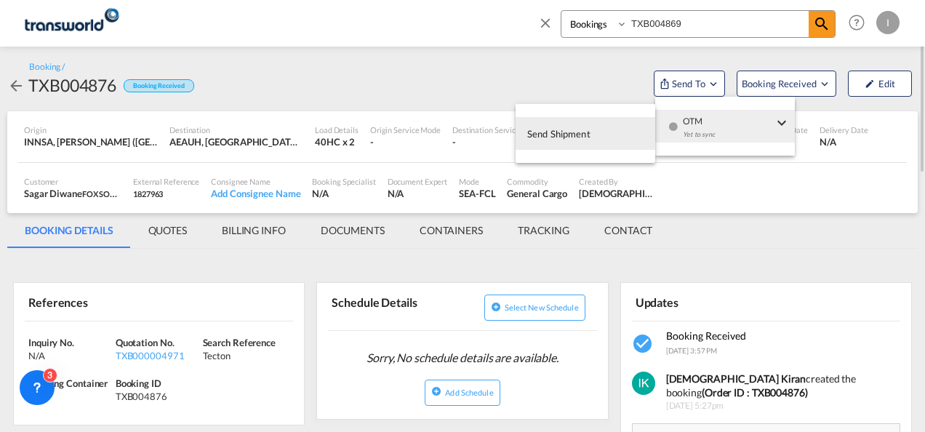
click at [588, 141] on span "Send Shipment" at bounding box center [558, 133] width 63 height 23
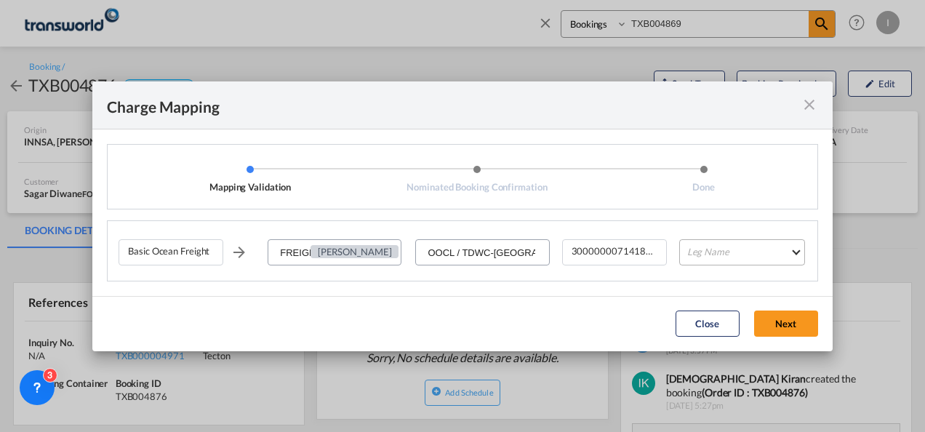
click at [704, 255] on md-select "Leg Name HANDLING ORIGIN VESSEL HANDLING DESTINATION OTHERS TL PICK UP CUSTOMS …" at bounding box center [742, 252] width 126 height 26
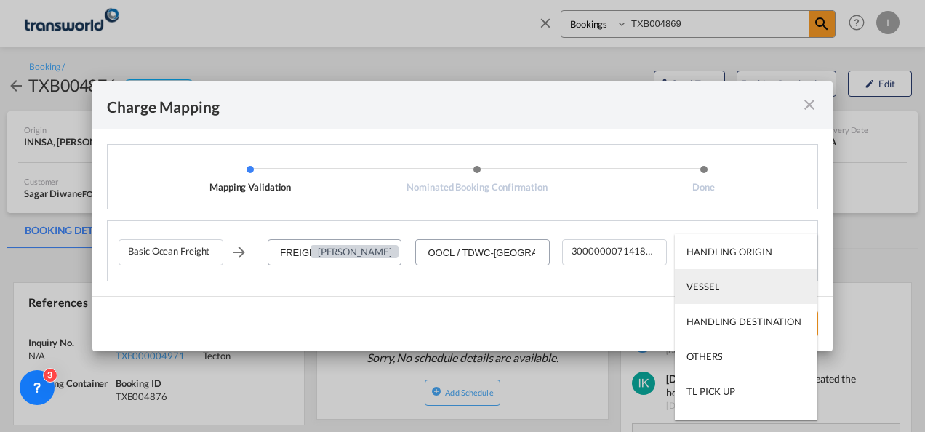
click at [707, 295] on md-option "VESSEL" at bounding box center [746, 286] width 143 height 35
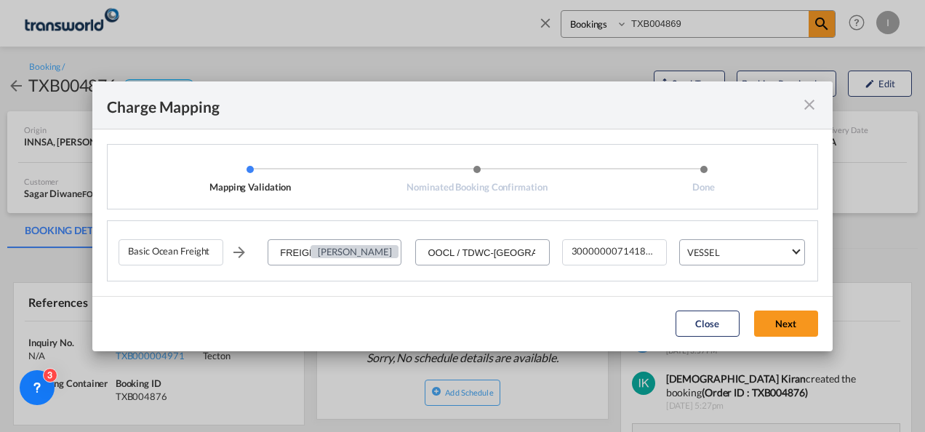
click at [783, 336] on button "Next" at bounding box center [786, 324] width 64 height 26
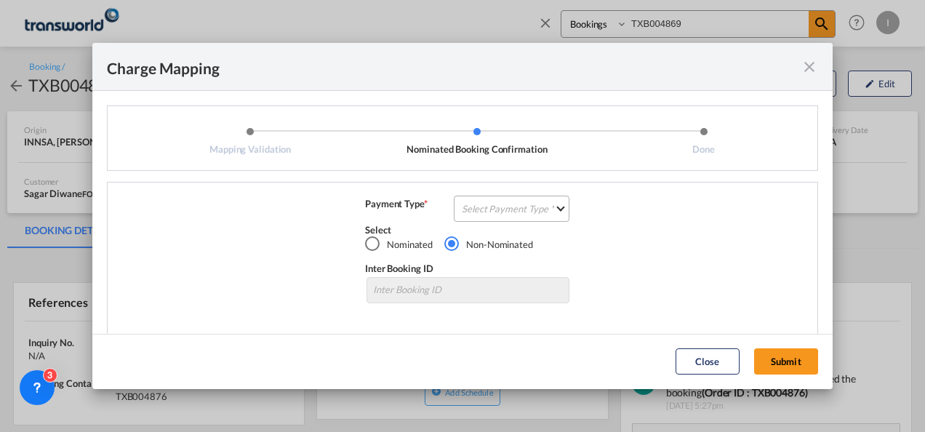
click at [512, 211] on md-select "Select Payment Type COLLECT PREPAID" at bounding box center [512, 209] width 116 height 26
click at [512, 211] on md-option "COLLECT" at bounding box center [510, 208] width 129 height 35
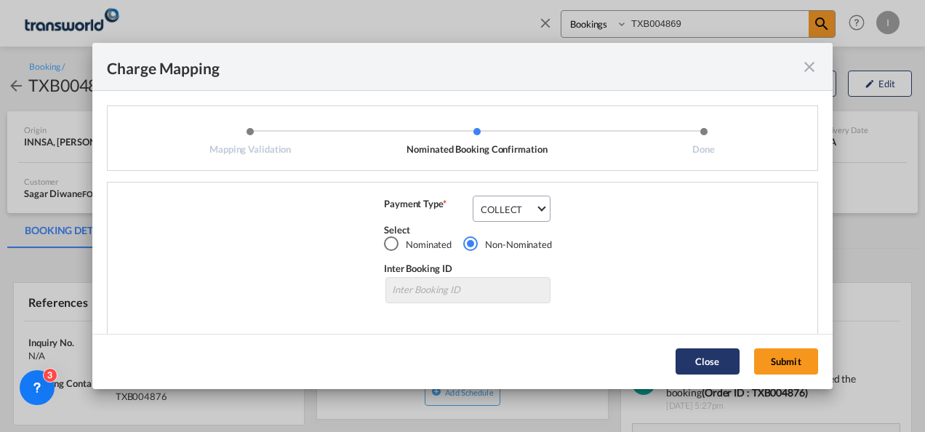
click at [766, 365] on button "Submit" at bounding box center [786, 361] width 64 height 26
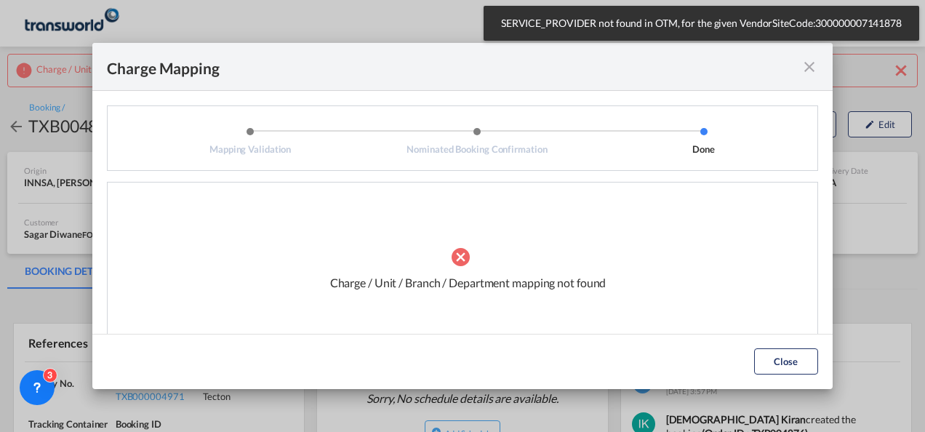
click at [809, 65] on md-icon "icon-close fg-AAA8AD cursor" at bounding box center [809, 66] width 17 height 17
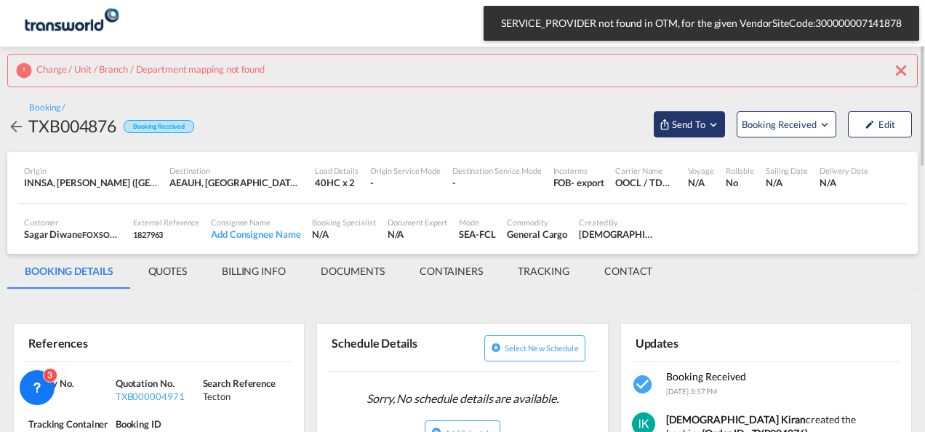
click at [685, 129] on span "Send To" at bounding box center [689, 124] width 36 height 15
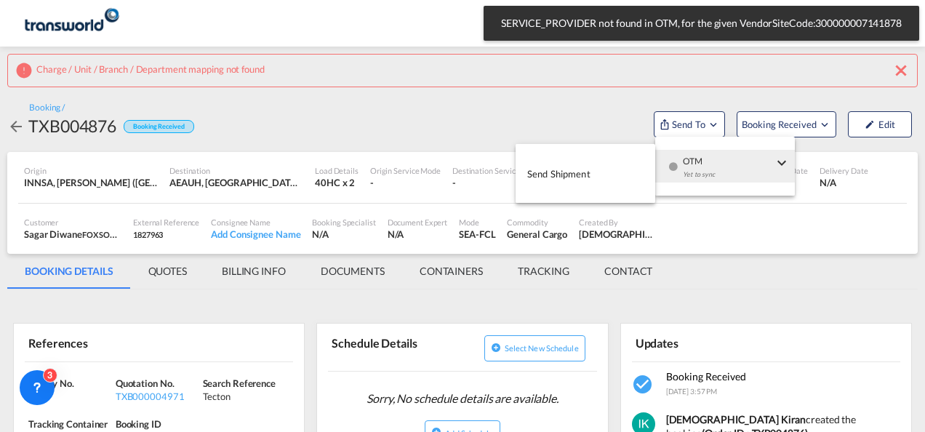
drag, startPoint x: 695, startPoint y: 174, endPoint x: 682, endPoint y: 171, distance: 14.1
click at [694, 174] on div "Yet to sync" at bounding box center [728, 178] width 90 height 31
click at [561, 173] on span "Send Shipment" at bounding box center [558, 173] width 63 height 23
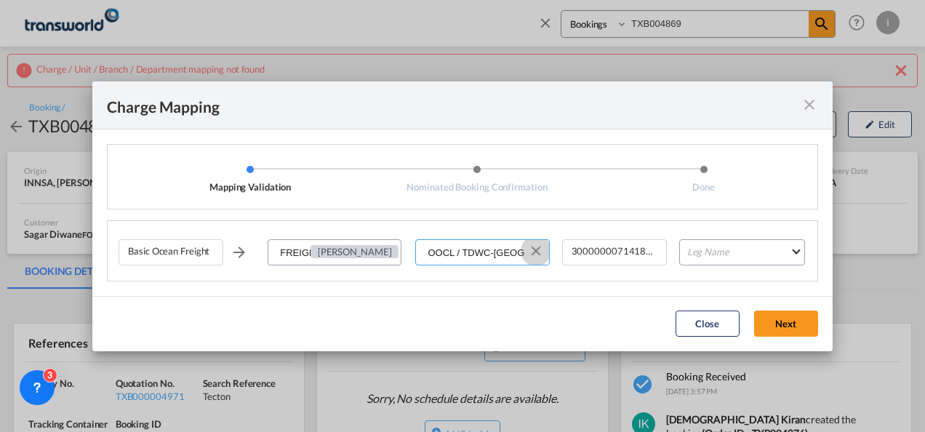
click at [535, 252] on button "Clear Input" at bounding box center [536, 251] width 22 height 22
click at [490, 253] on input "Select Service Provider" at bounding box center [483, 253] width 132 height 26
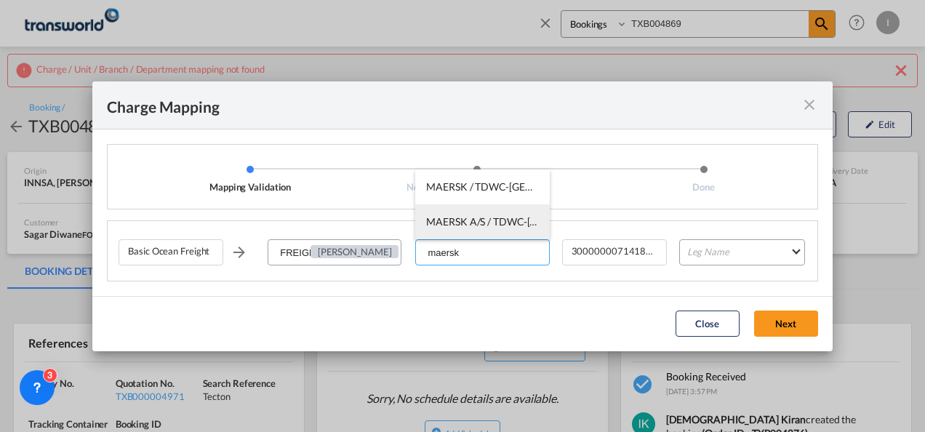
click at [470, 227] on span "MAERSK A/S / TDWC-[GEOGRAPHIC_DATA]" at bounding box center [528, 221] width 204 height 12
type input "MAERSK A/S / TDWC-[GEOGRAPHIC_DATA]"
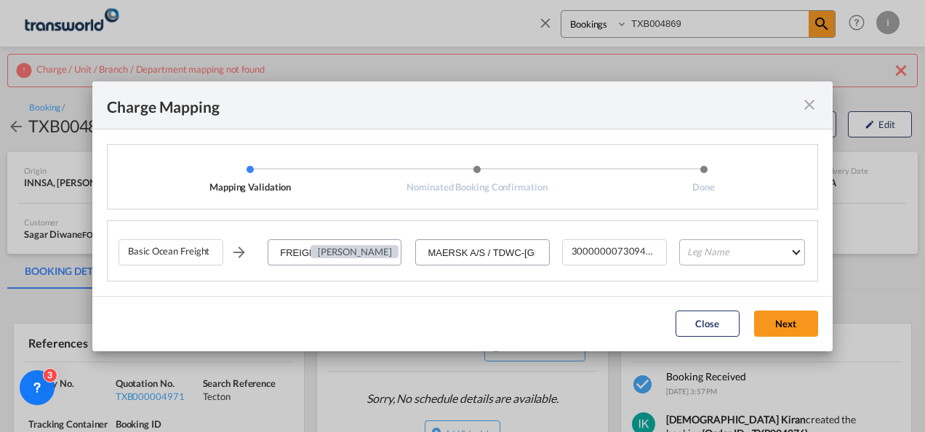
click at [738, 250] on md-select "Leg Name HANDLING ORIGIN VESSEL HANDLING DESTINATION OTHERS TL PICK UP CUSTOMS …" at bounding box center [742, 252] width 126 height 26
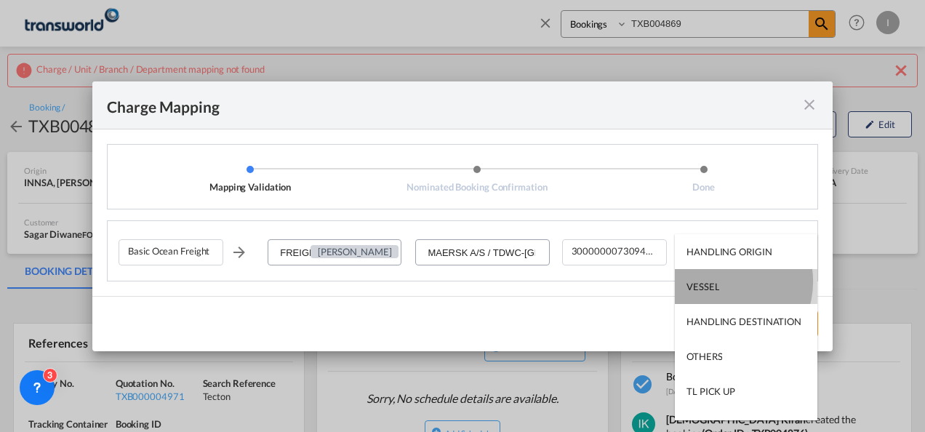
click at [720, 281] on md-option "VESSEL" at bounding box center [746, 286] width 143 height 35
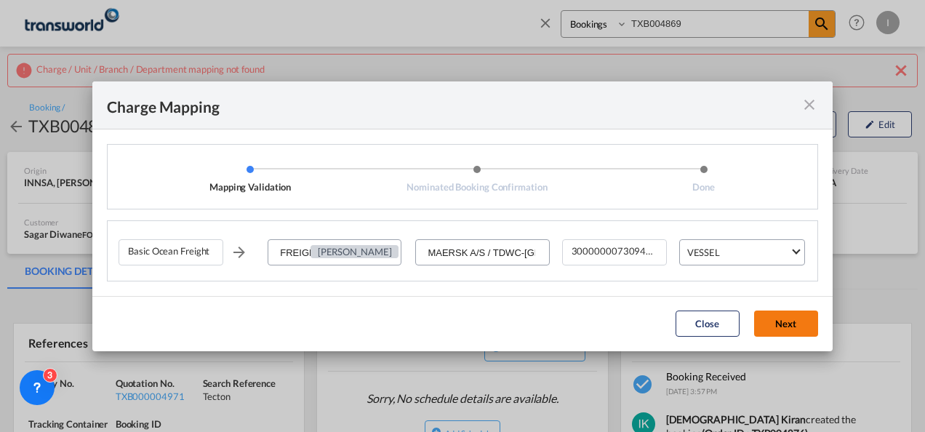
drag, startPoint x: 793, startPoint y: 317, endPoint x: 716, endPoint y: 310, distance: 76.7
click at [792, 317] on button "Next" at bounding box center [786, 324] width 64 height 26
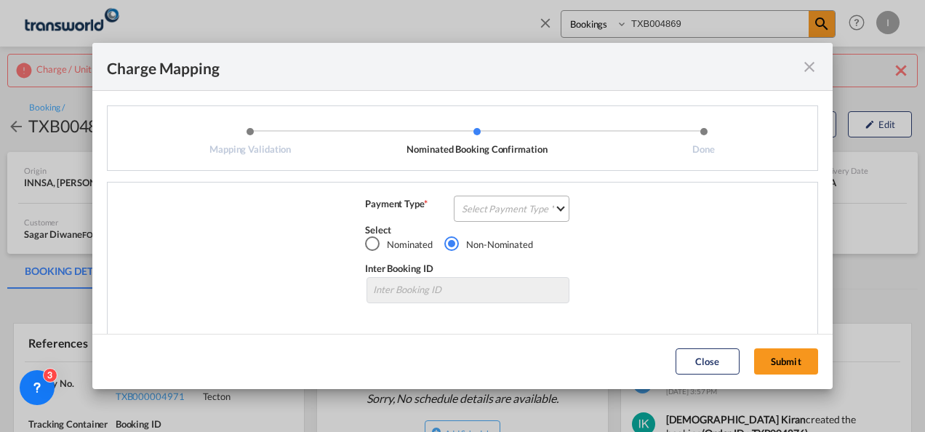
click at [479, 210] on md-select "Select Payment Type COLLECT PREPAID" at bounding box center [512, 209] width 116 height 26
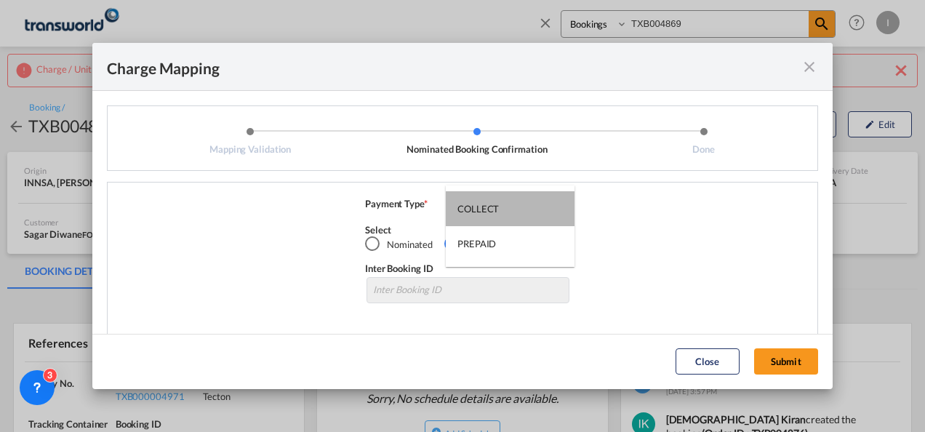
click at [479, 210] on div "COLLECT" at bounding box center [478, 208] width 41 height 13
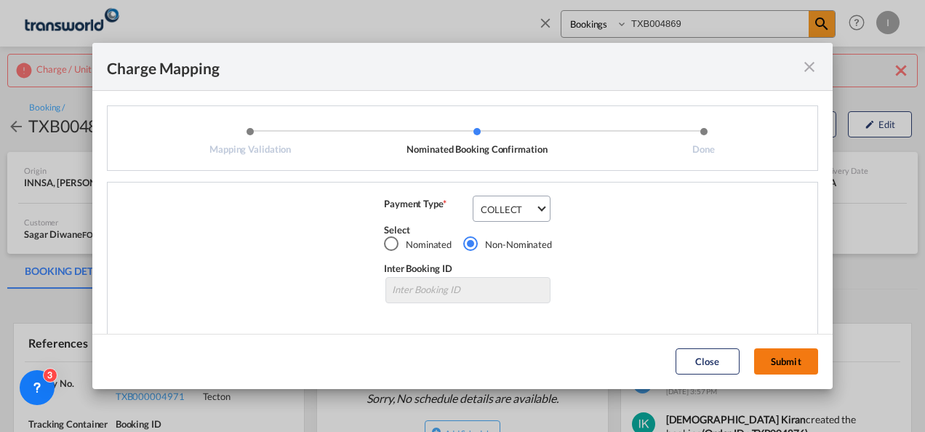
click at [781, 358] on button "Submit" at bounding box center [786, 361] width 64 height 26
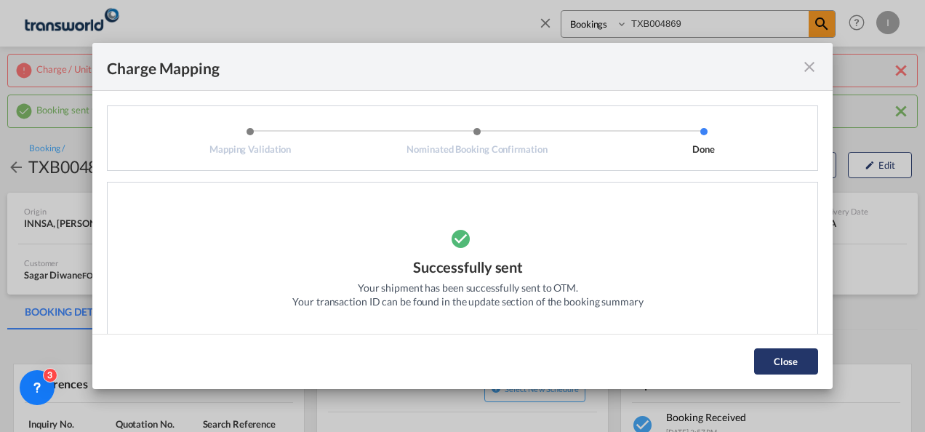
click at [797, 359] on button "Close" at bounding box center [786, 361] width 64 height 26
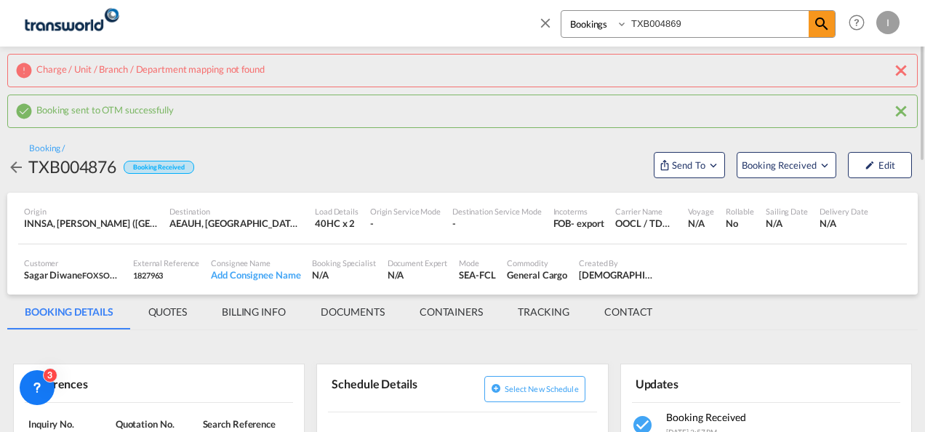
scroll to position [73, 0]
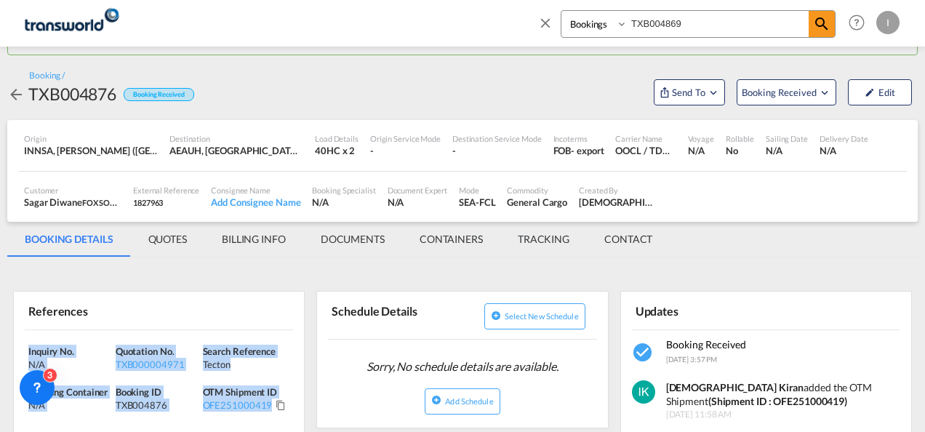
drag, startPoint x: 217, startPoint y: 393, endPoint x: -3, endPoint y: 339, distance: 226.2
click at [0, 339] on html "Analytics Reports Dashboard Rate Search Enquiries Quotes" at bounding box center [462, 216] width 925 height 432
copy div "Inquiry No. N/A Quotation No. TXB000004971 Search Reference Tecton Tracking Con…"
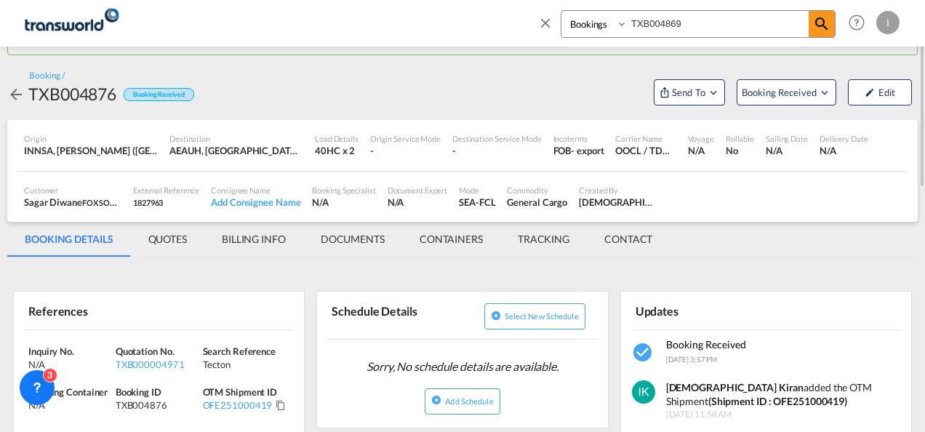
click at [801, 305] on div "Updates" at bounding box center [766, 311] width 268 height 38
